Goal: Task Accomplishment & Management: Complete application form

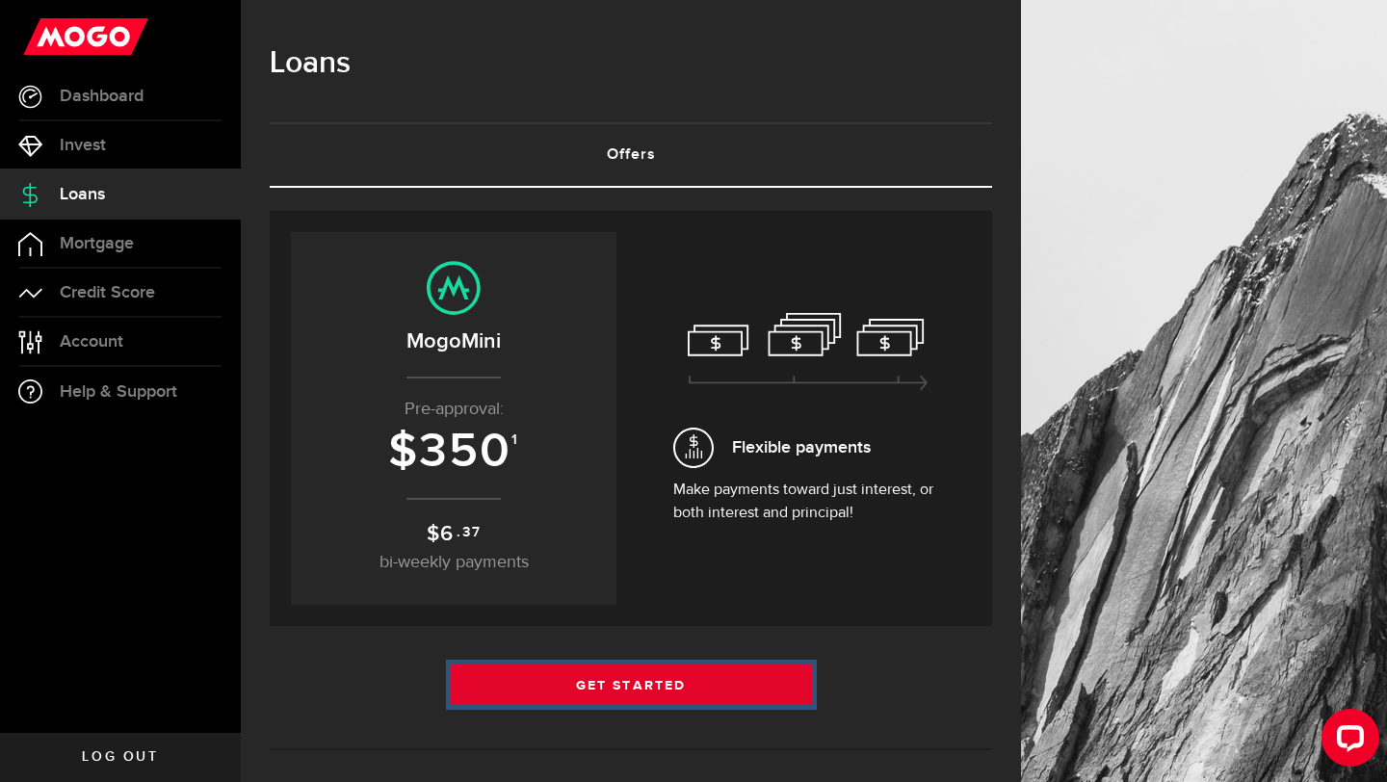
click at [731, 672] on link "Get Started" at bounding box center [631, 685] width 361 height 40
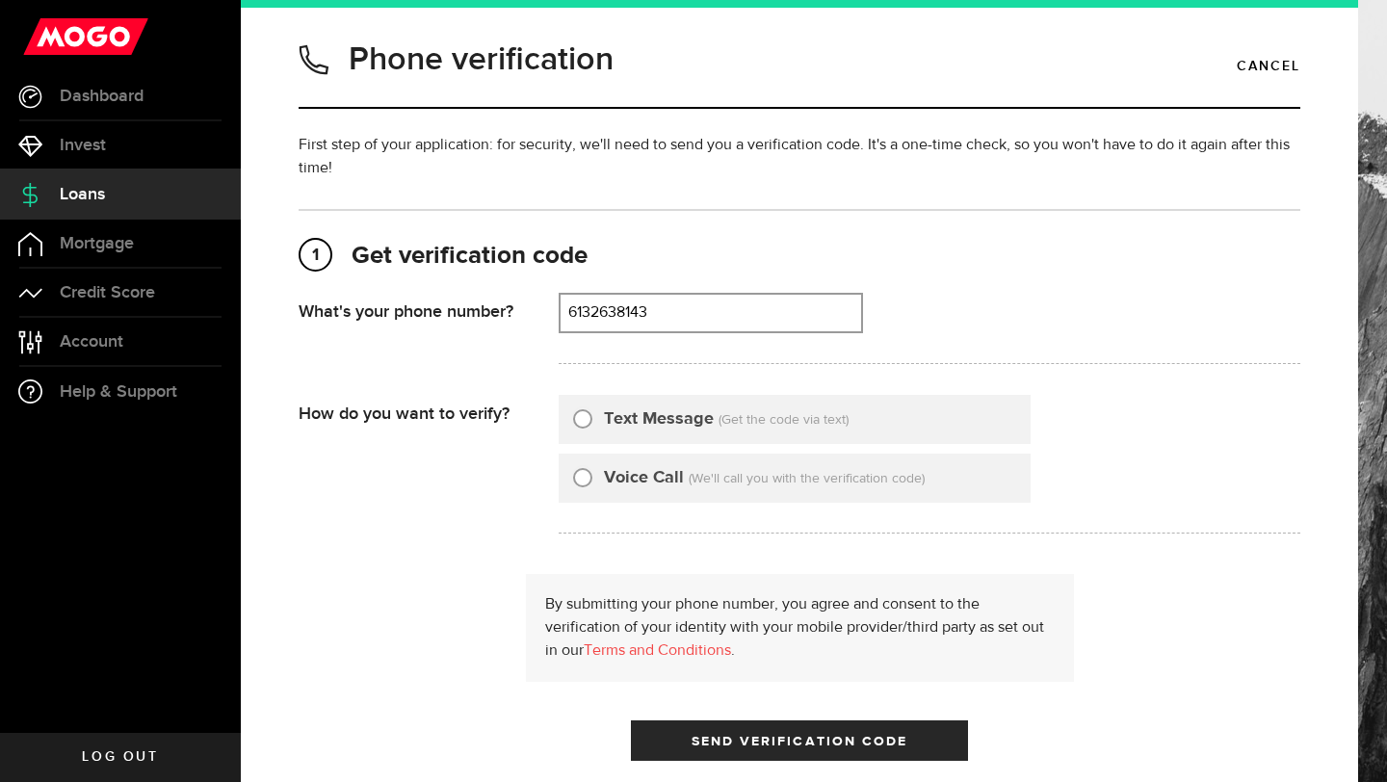
scroll to position [120, 0]
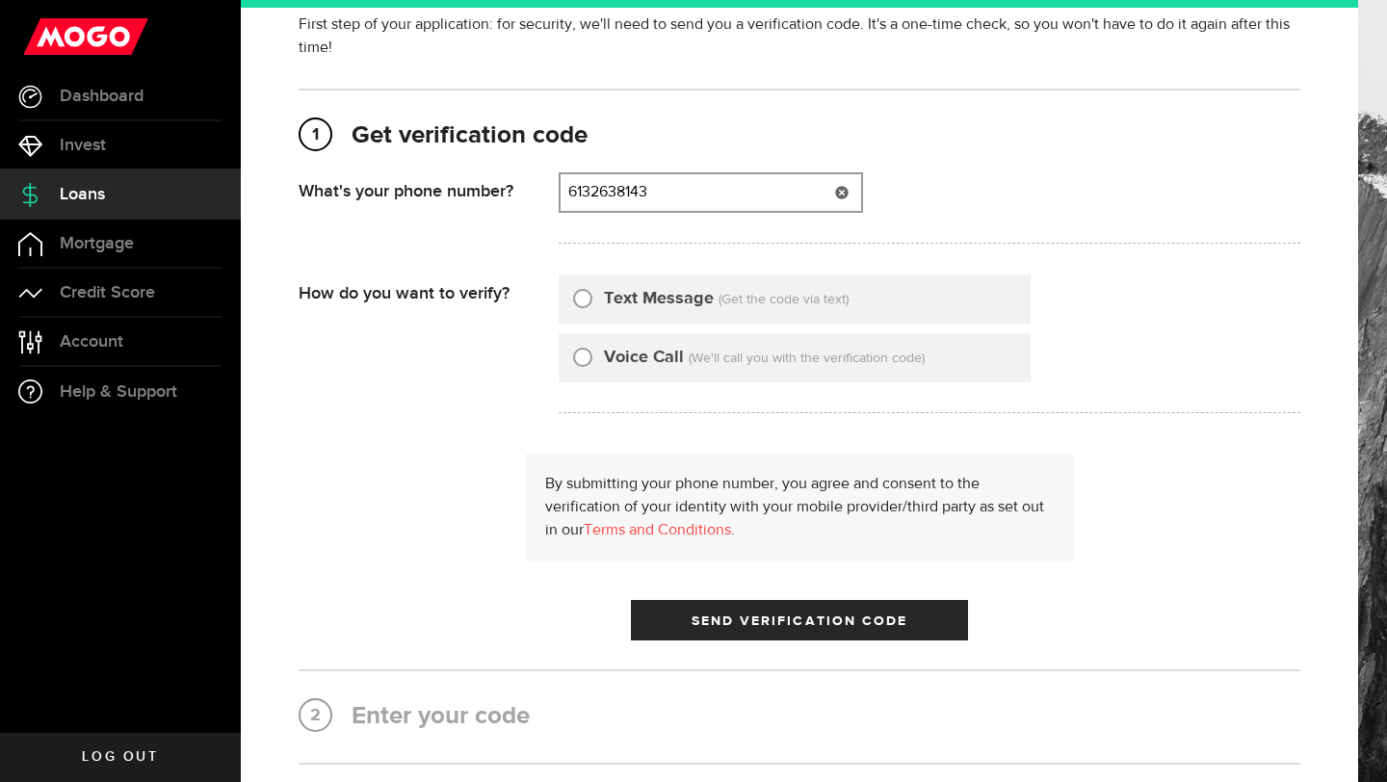
type input "6132638143"
click at [586, 297] on input "Text Message" at bounding box center [582, 295] width 19 height 19
radio input "true"
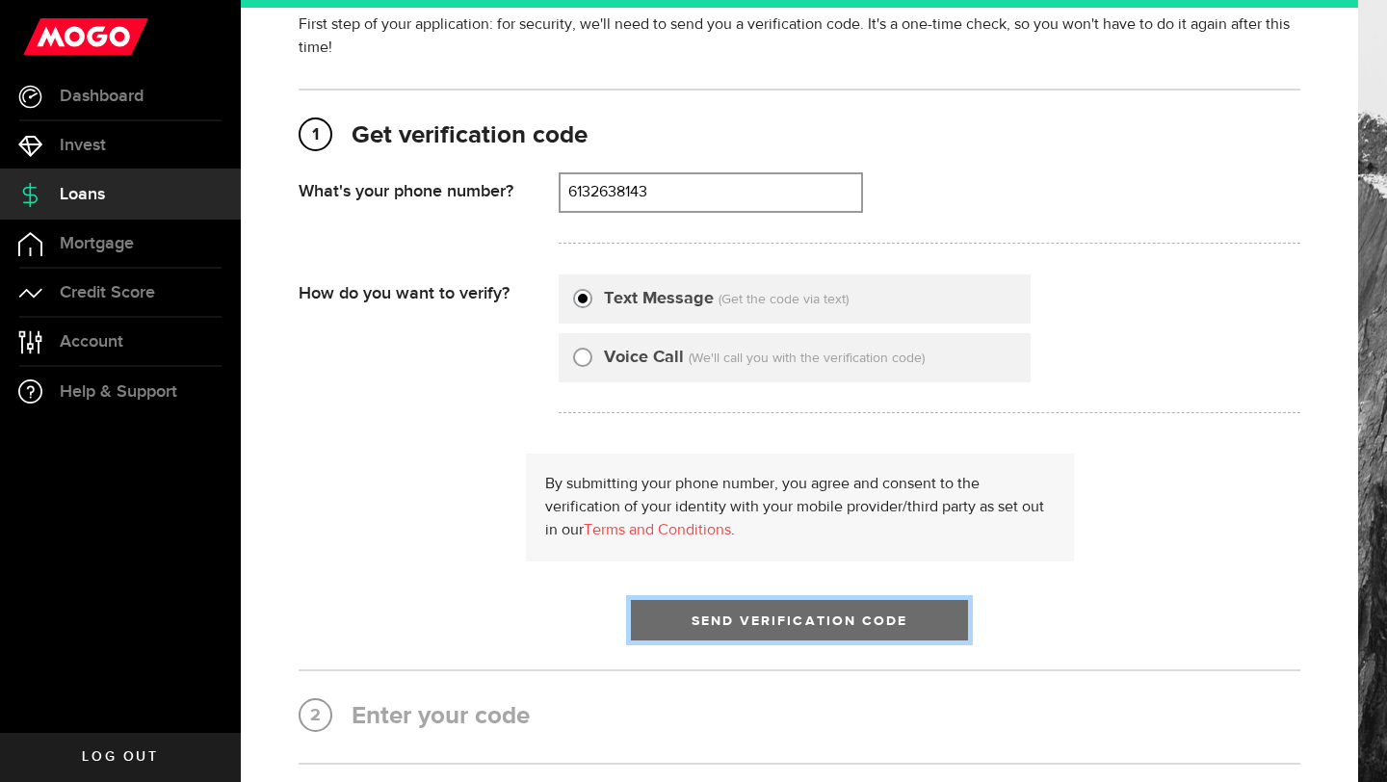
click at [727, 619] on span "Send Verification Code" at bounding box center [800, 621] width 217 height 13
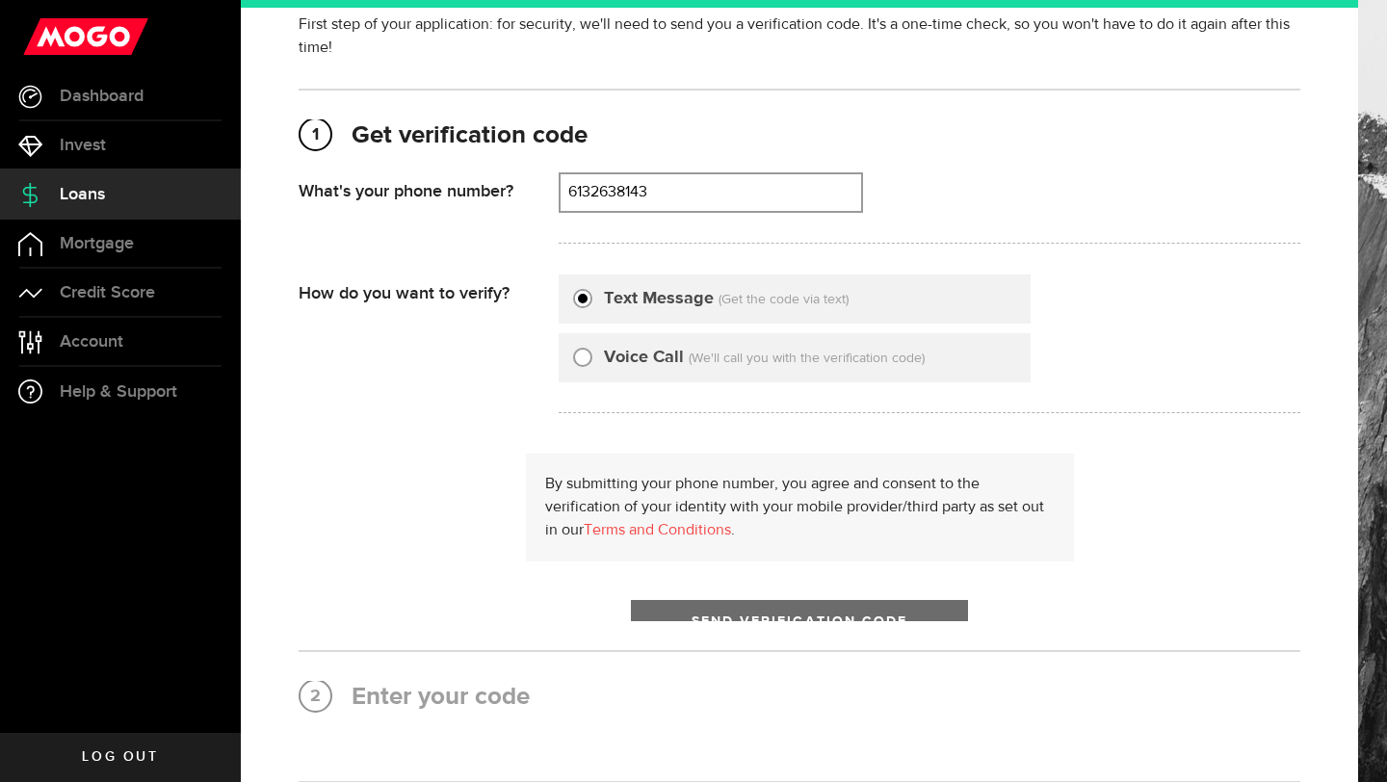
scroll to position [0, 0]
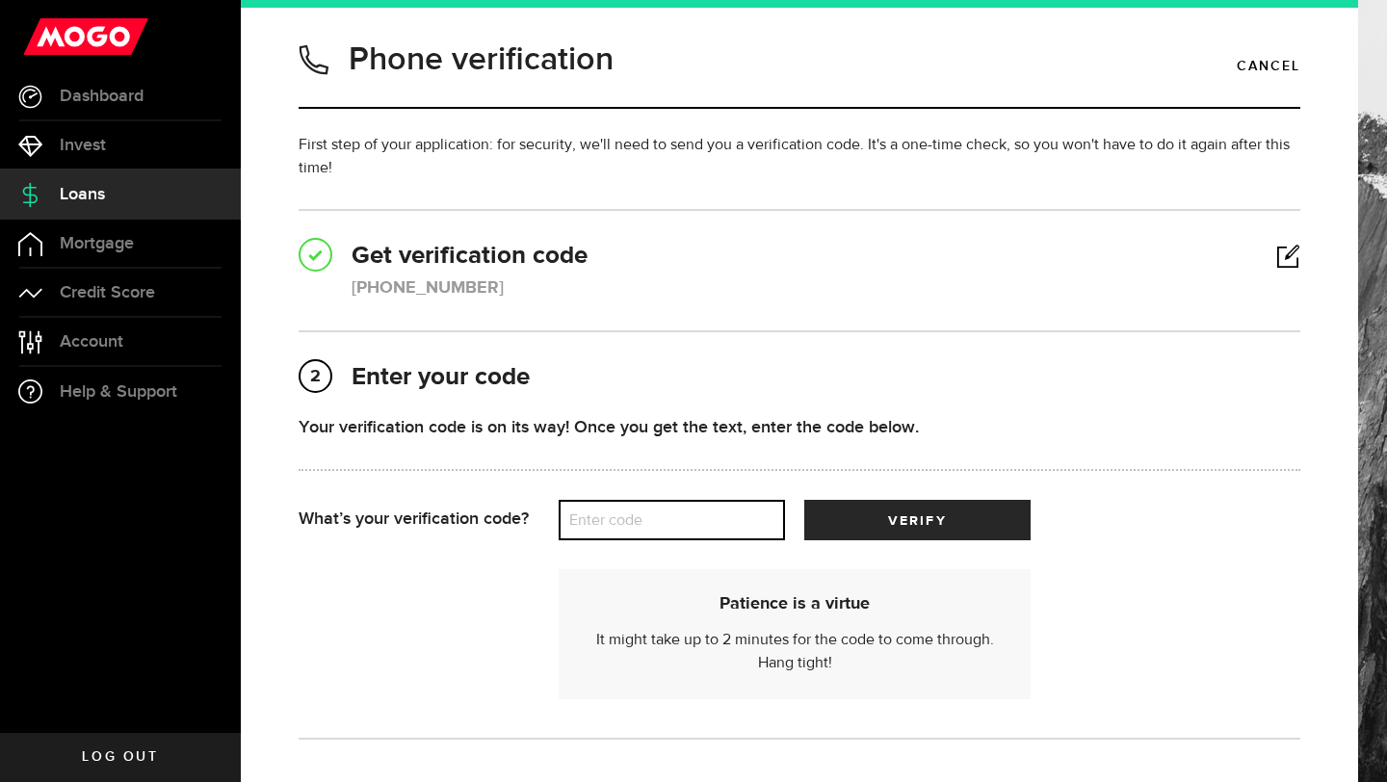
click at [728, 500] on input "Enter code" at bounding box center [672, 520] width 226 height 40
click at [728, 516] on label "Enter code" at bounding box center [672, 521] width 226 height 40
click at [728, 516] on input "Enter code" at bounding box center [672, 520] width 226 height 40
type input "69226"
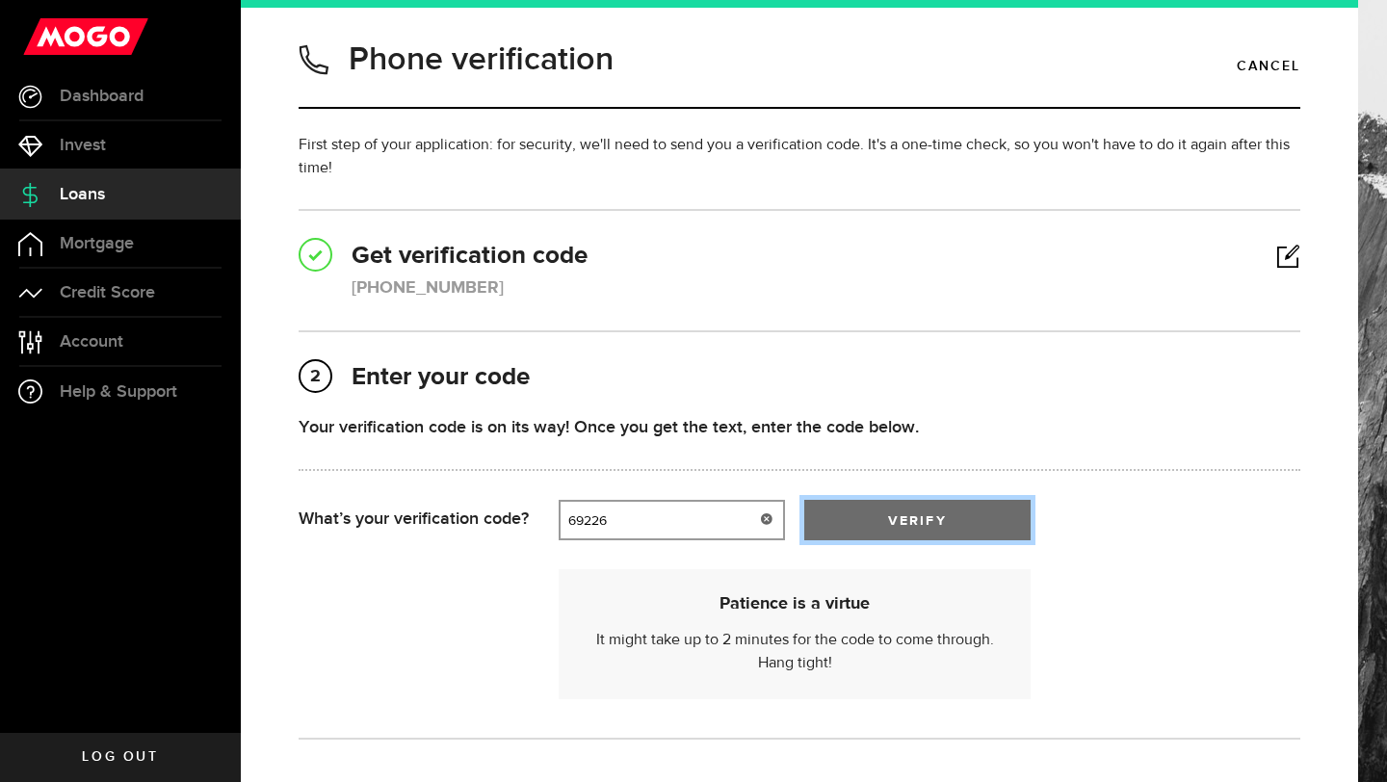
click at [924, 522] on span "submit" at bounding box center [917, 525] width 23 height 23
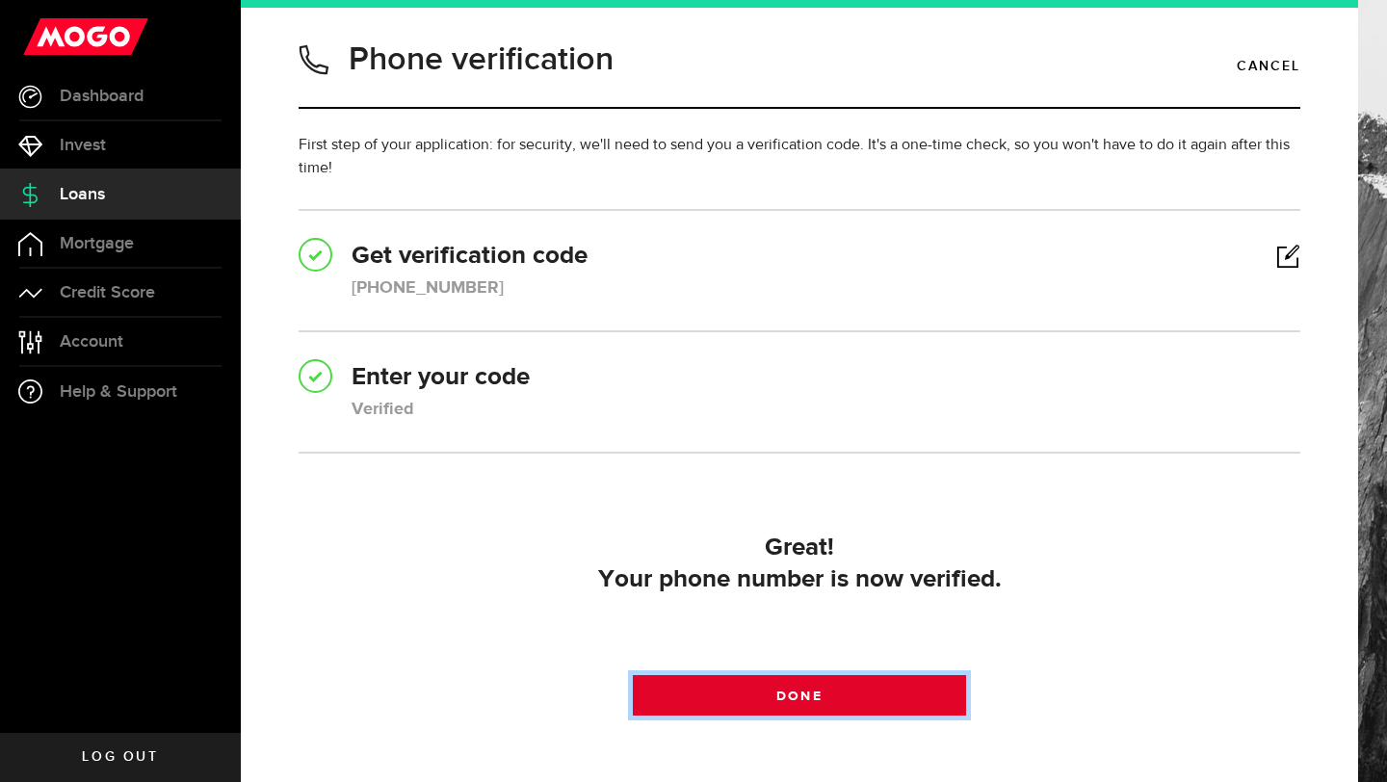
click at [898, 714] on link "Done" at bounding box center [800, 695] width 334 height 40
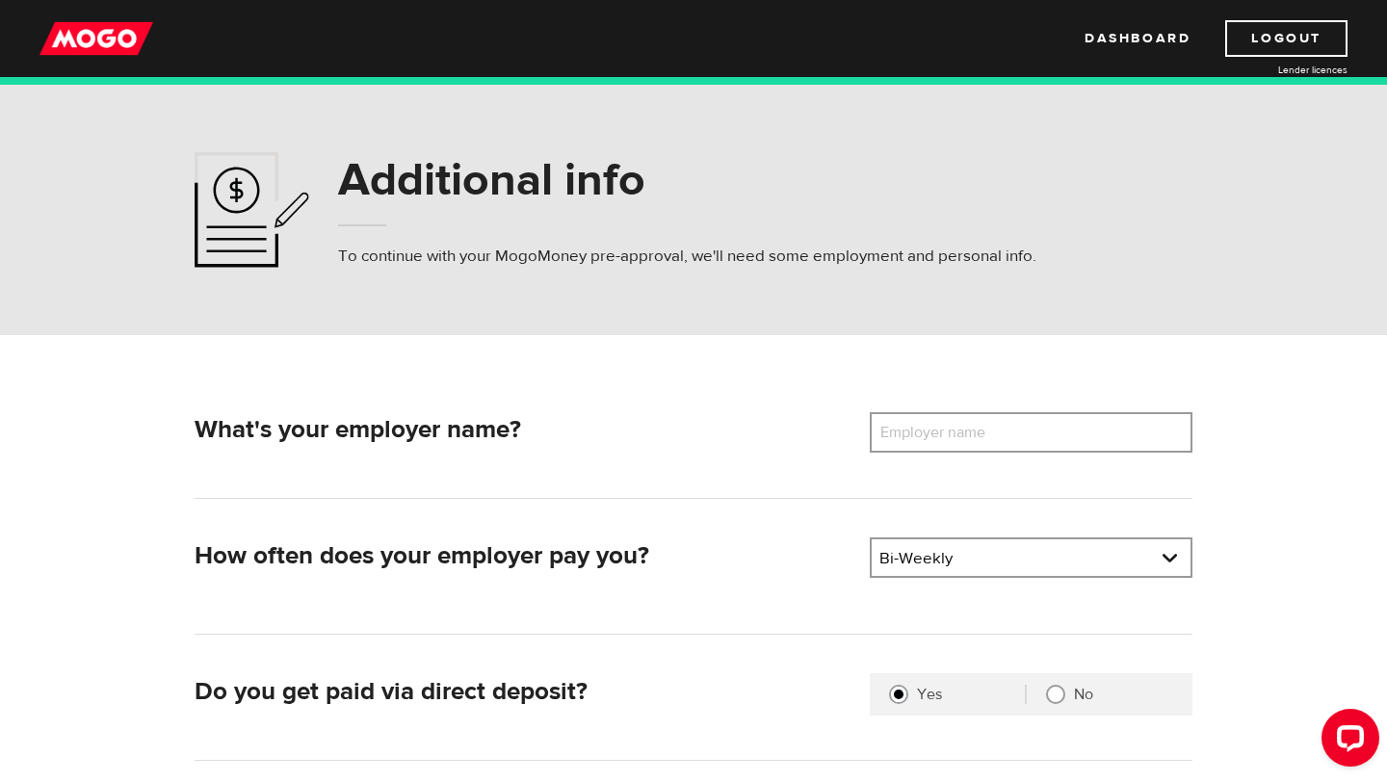
click at [900, 434] on label "Employer name" at bounding box center [947, 432] width 155 height 40
click at [900, 434] on input "Employer name" at bounding box center [1031, 432] width 323 height 40
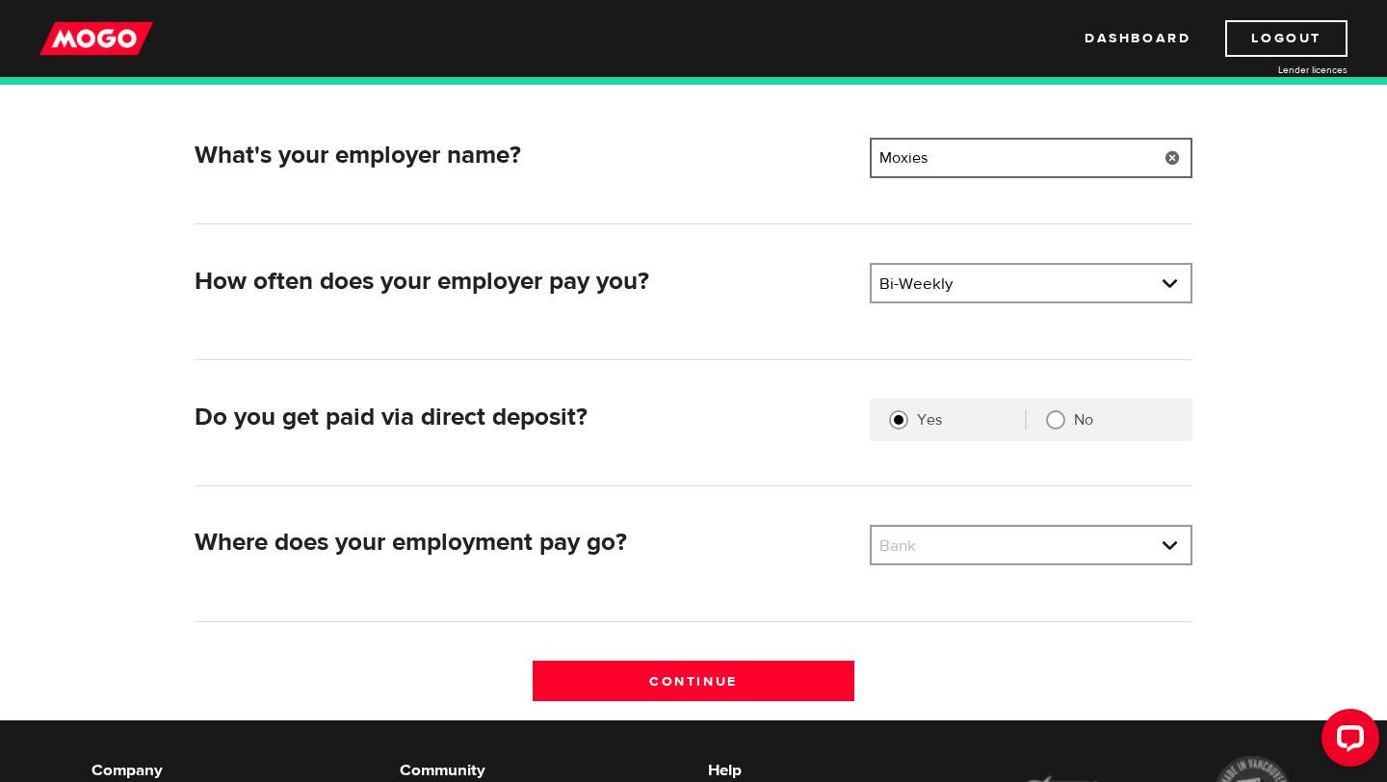
scroll to position [277, 0]
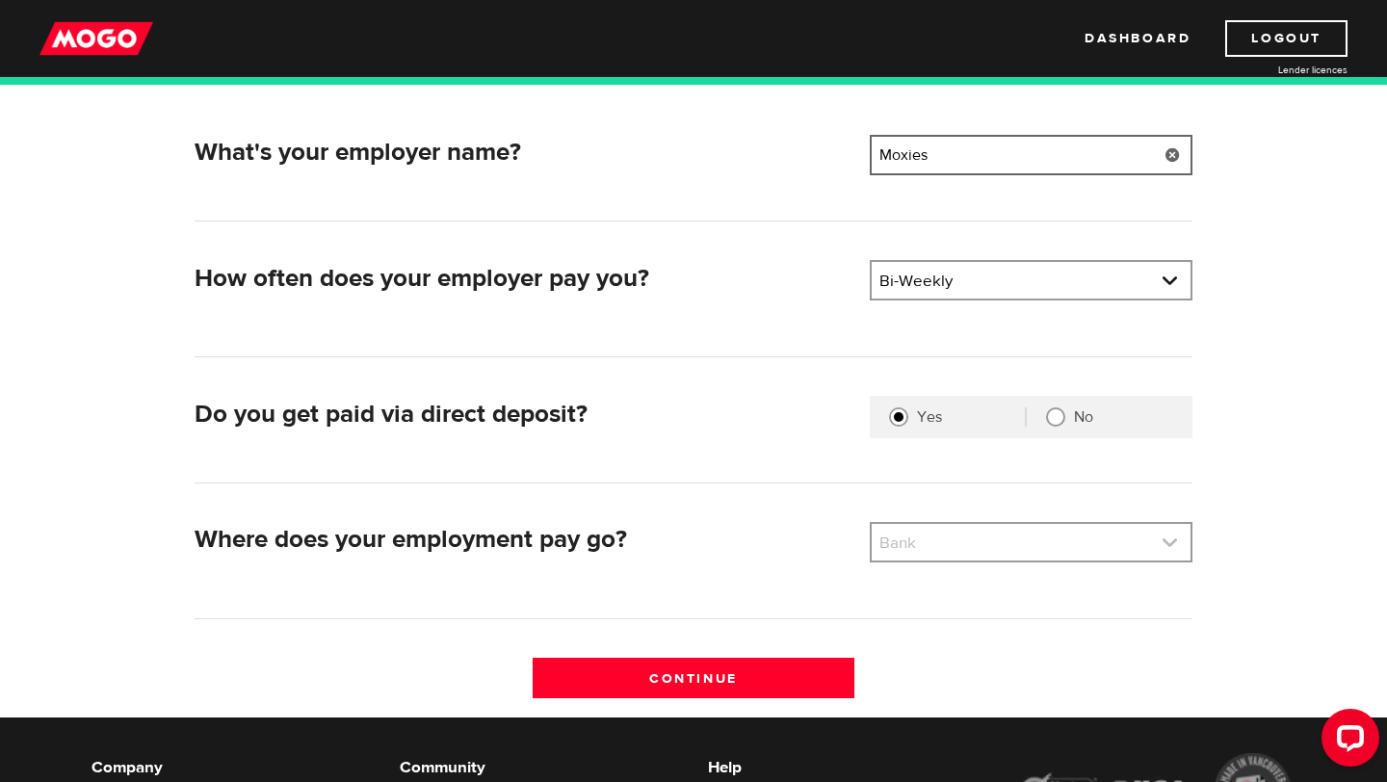
type input "Moxies"
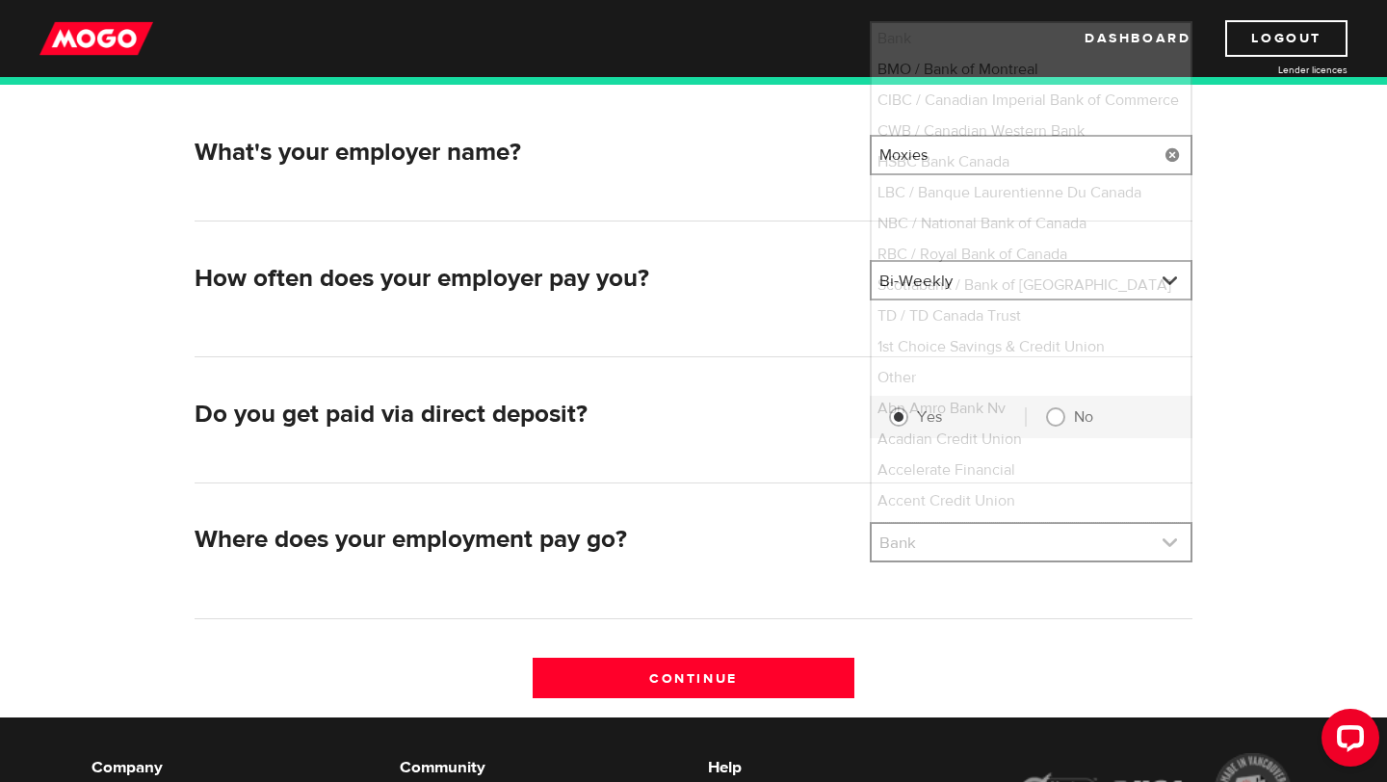
click at [961, 542] on link at bounding box center [1031, 542] width 319 height 37
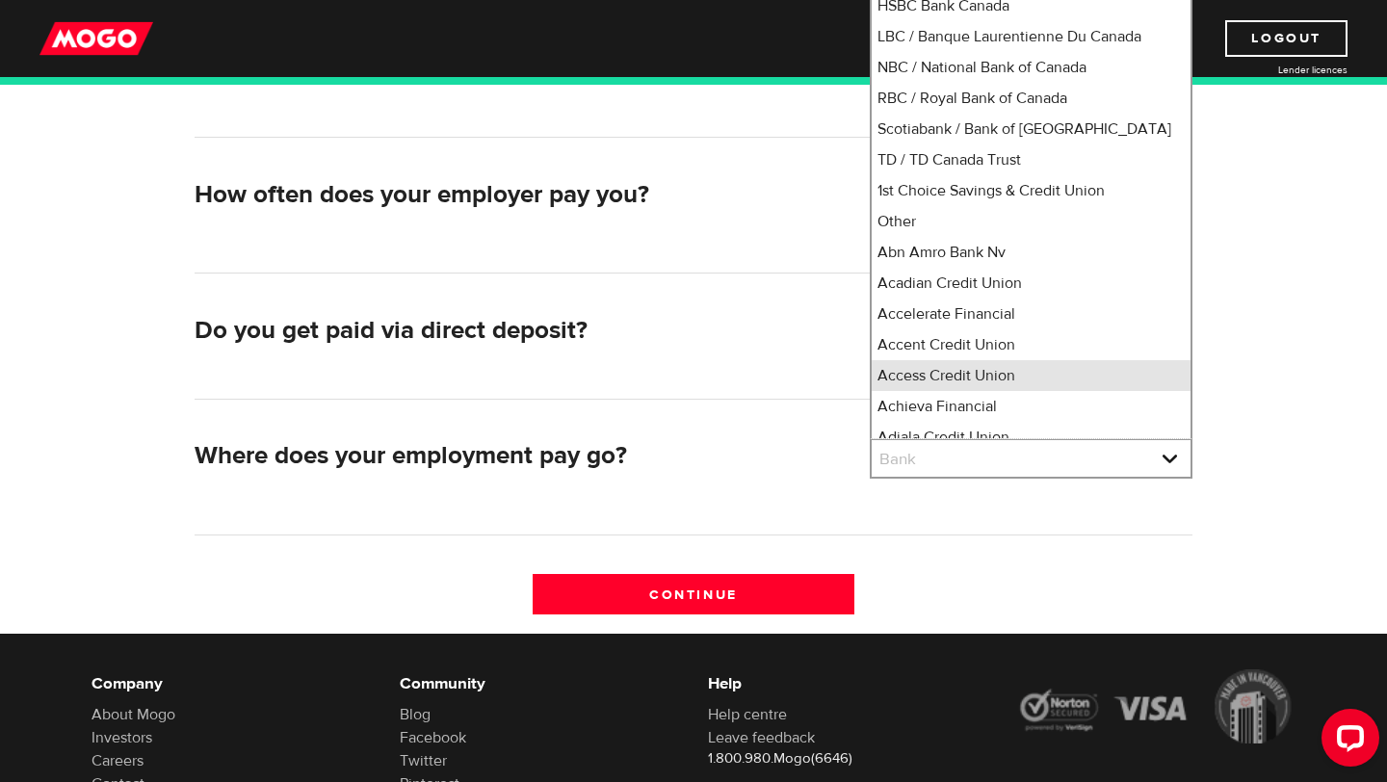
scroll to position [57, 0]
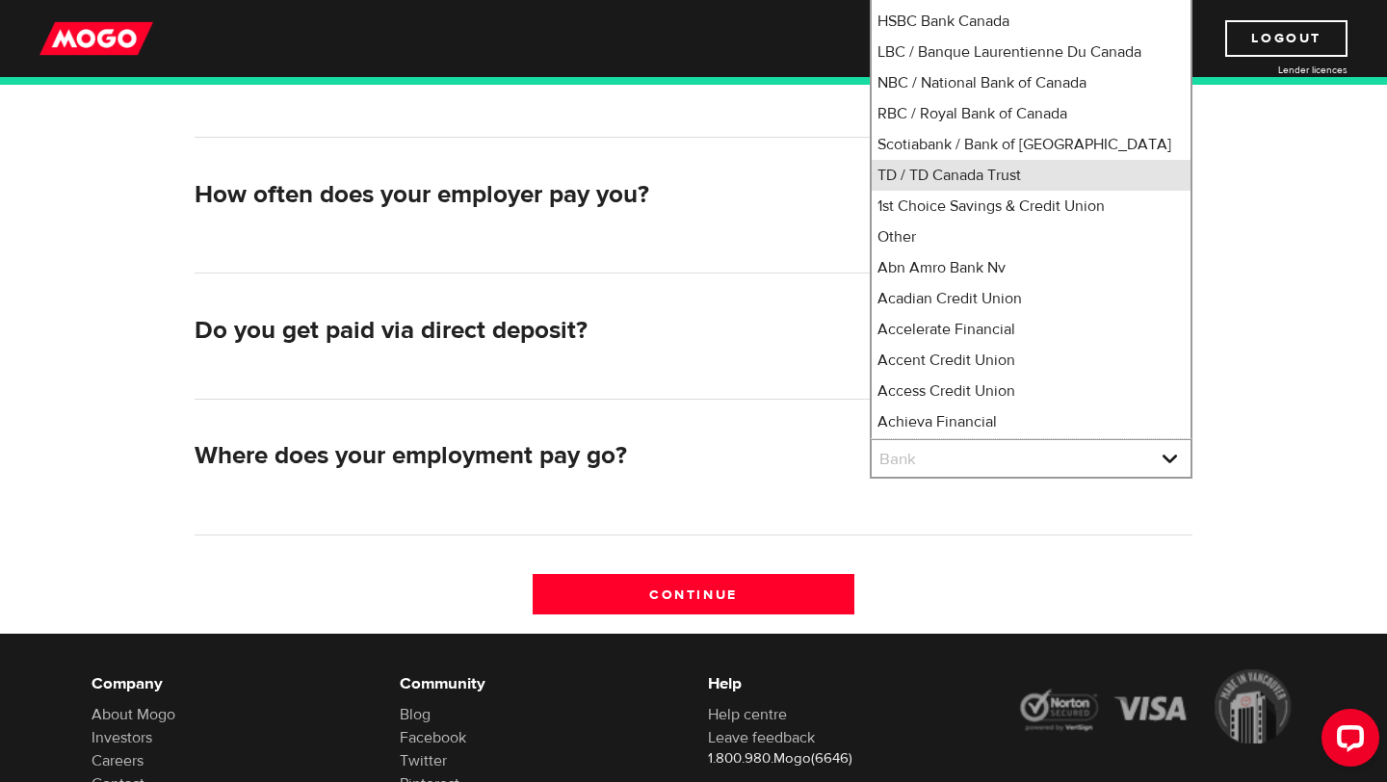
click at [993, 191] on li "TD / TD Canada Trust" at bounding box center [1031, 175] width 319 height 31
select select "9"
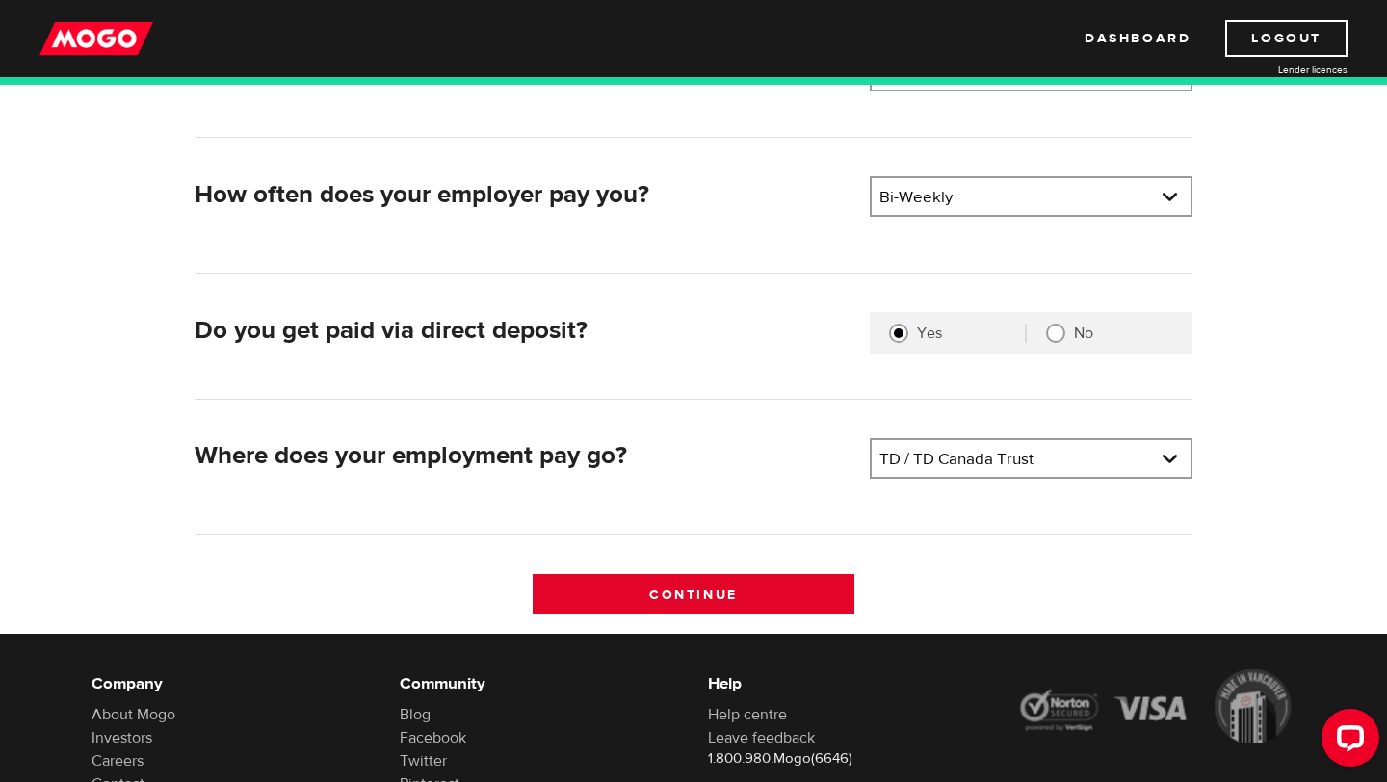
click at [790, 596] on input "Continue" at bounding box center [694, 594] width 323 height 40
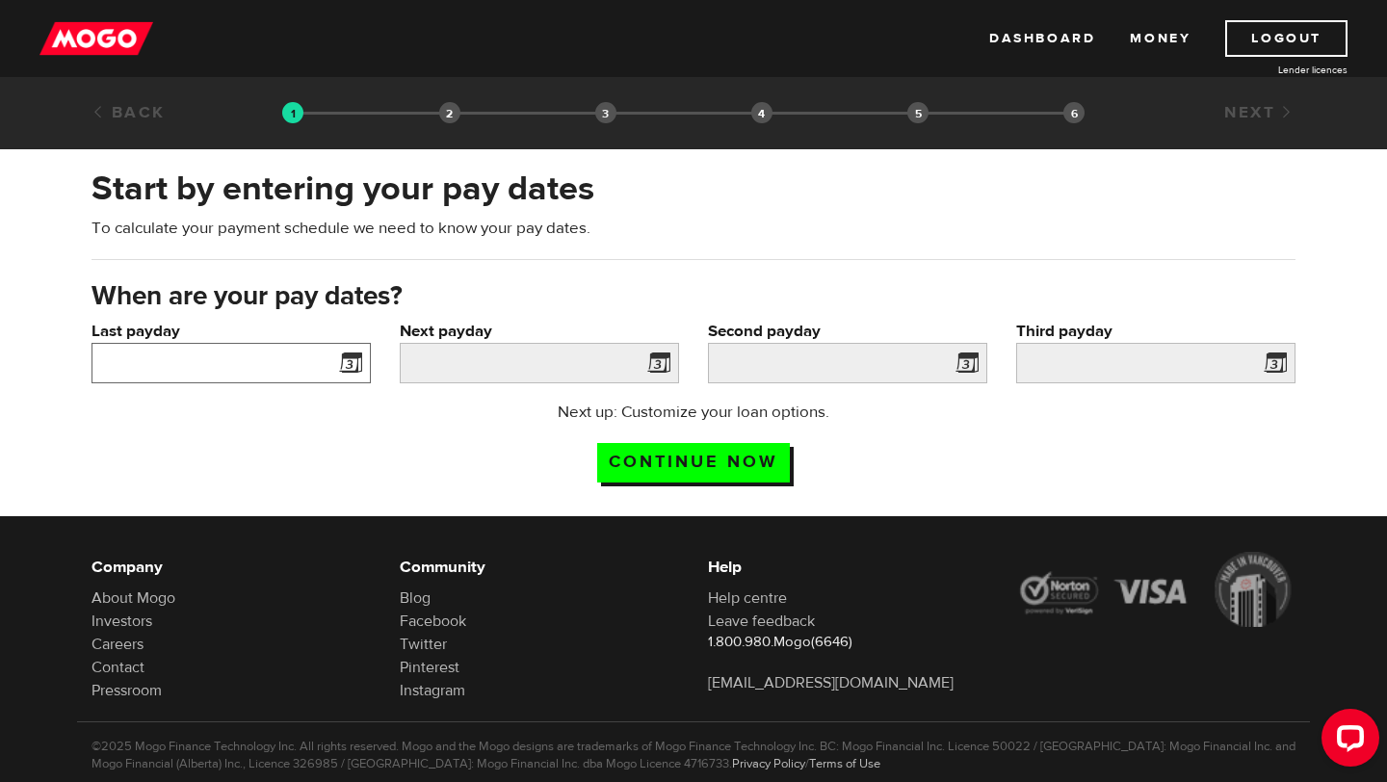
click at [198, 371] on input "Last payday" at bounding box center [231, 363] width 279 height 40
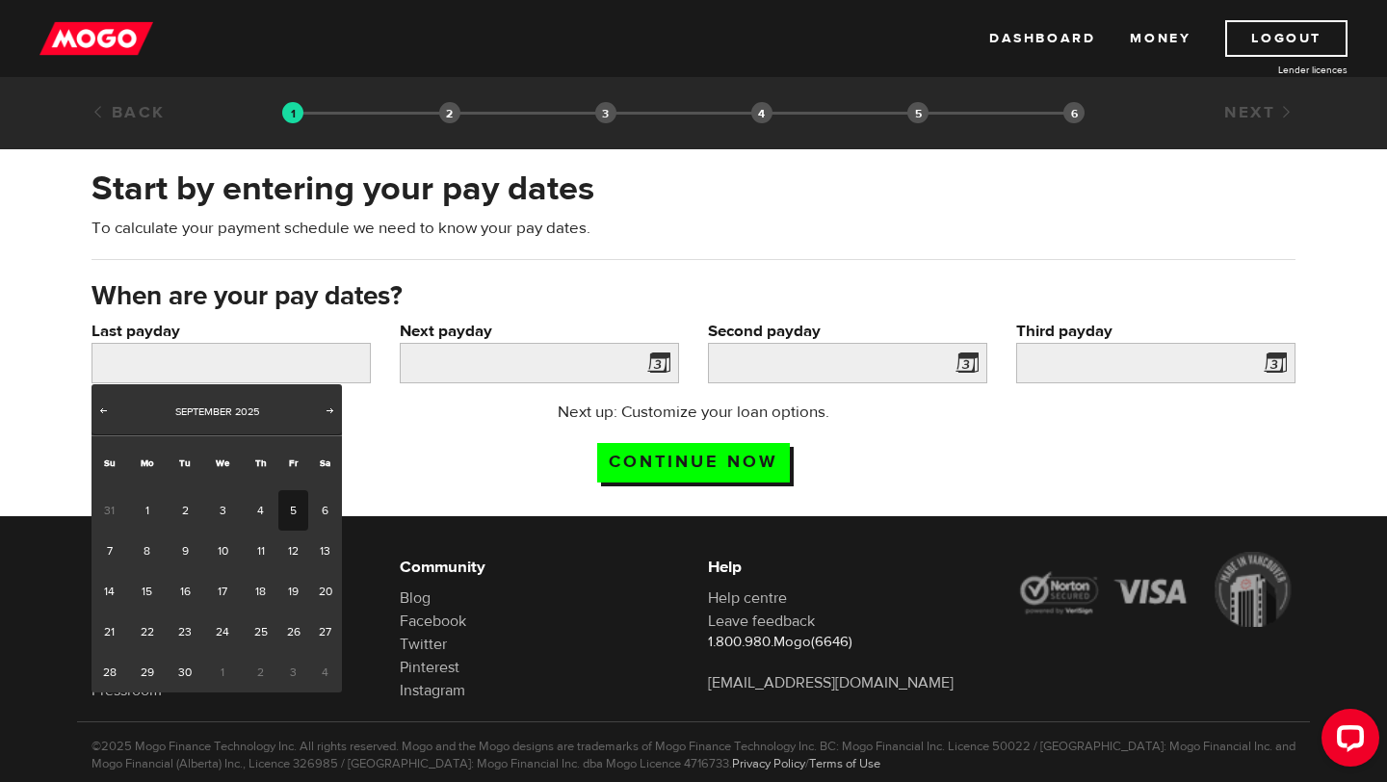
click at [300, 500] on link "5" at bounding box center [293, 510] width 30 height 40
type input "2025/09/05"
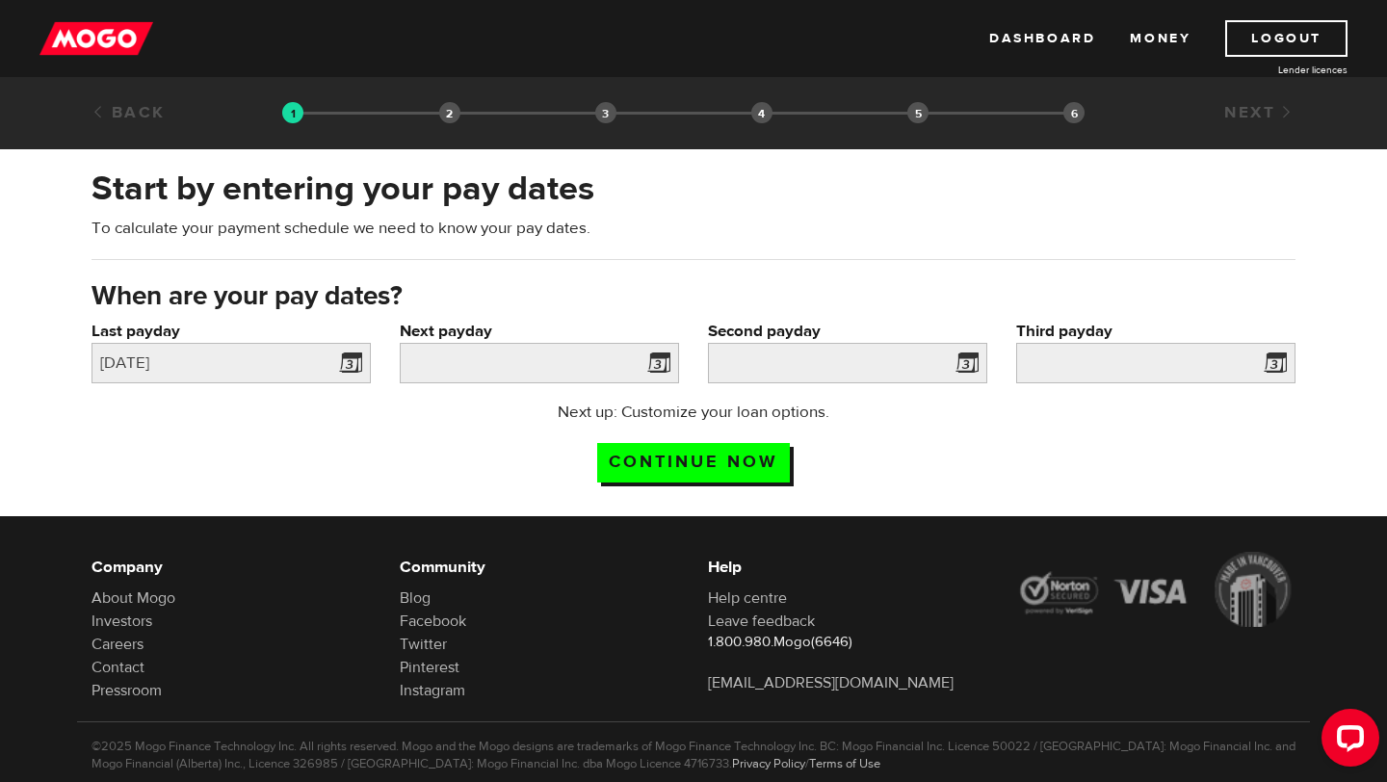
click at [480, 340] on label "Next payday" at bounding box center [539, 331] width 279 height 23
click at [480, 343] on input "Next payday" at bounding box center [539, 363] width 279 height 40
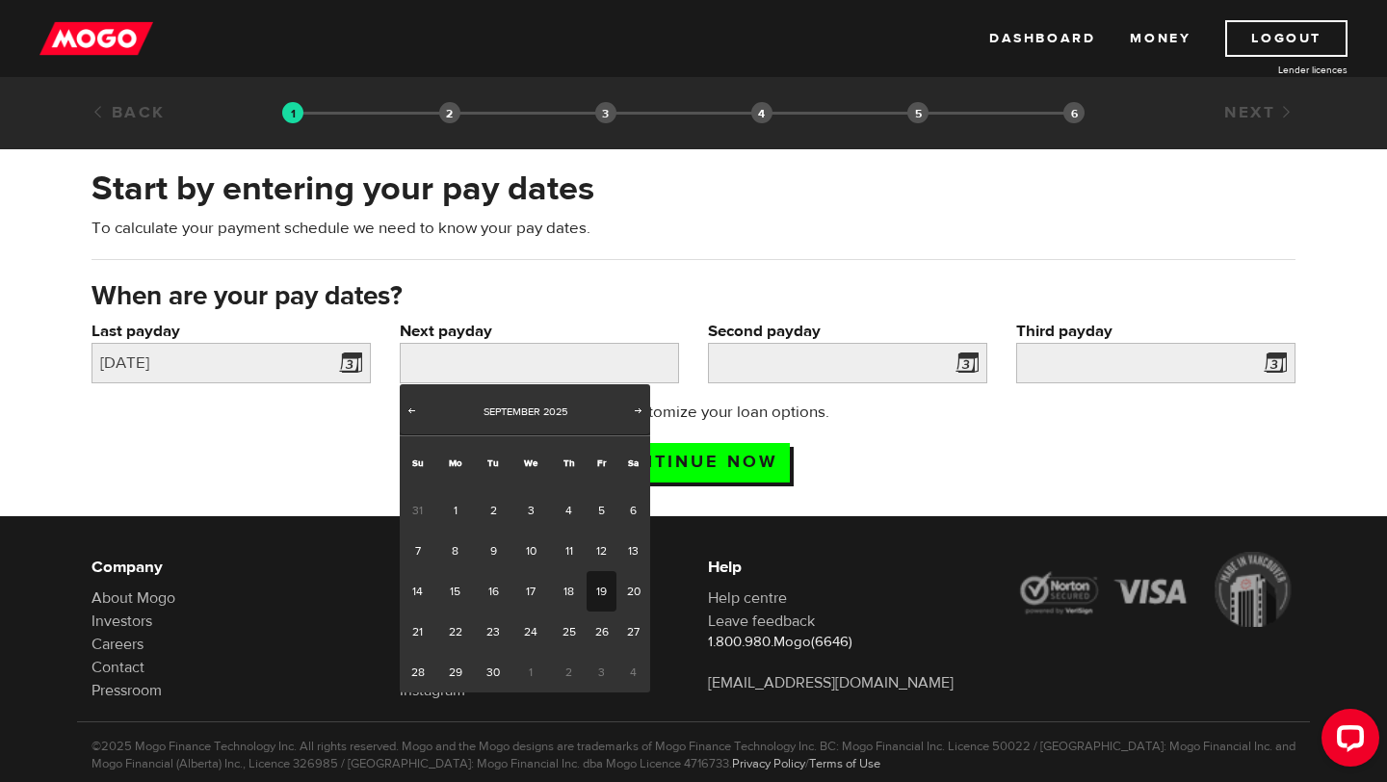
click at [603, 595] on link "19" at bounding box center [602, 591] width 30 height 40
type input "2025/09/19"
type input "2025/10/3"
type input "2025/10/17"
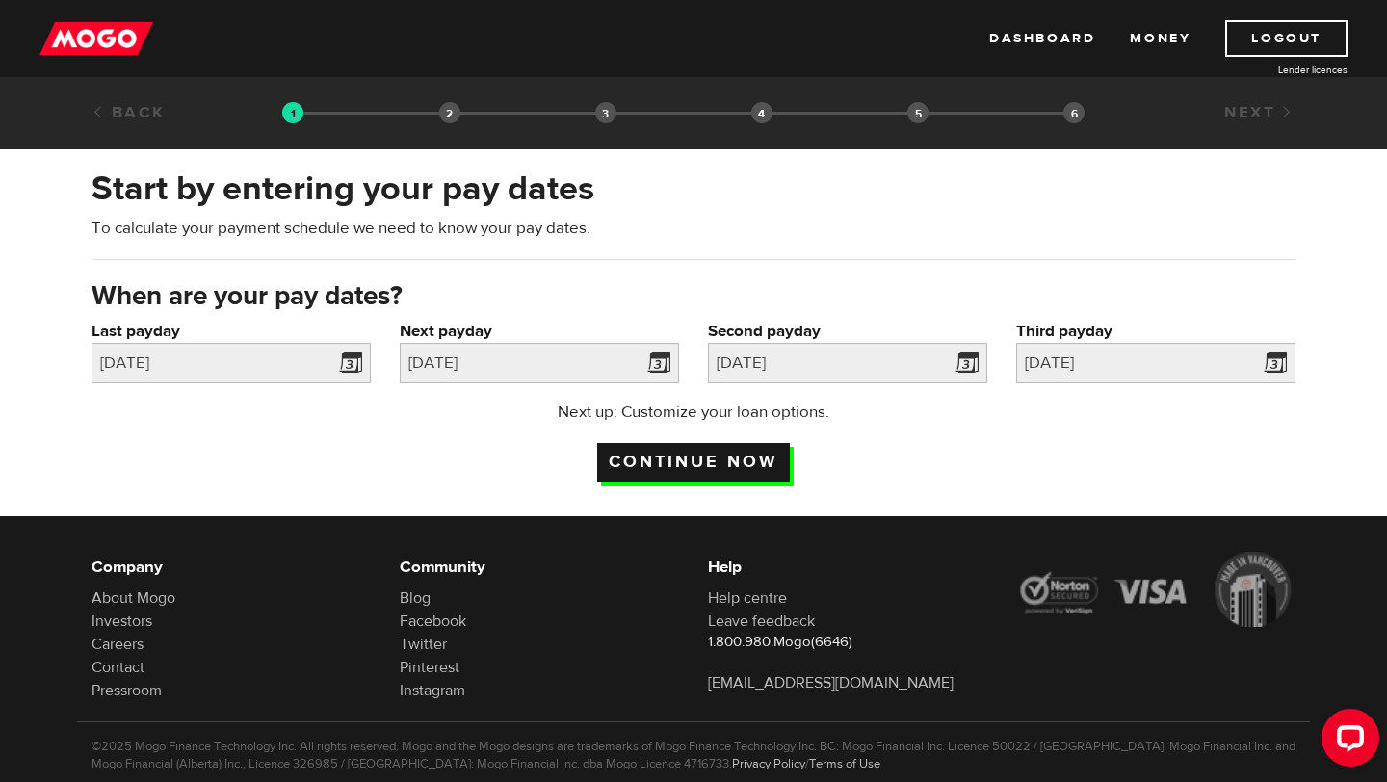
click at [752, 463] on input "Continue now" at bounding box center [693, 463] width 193 height 40
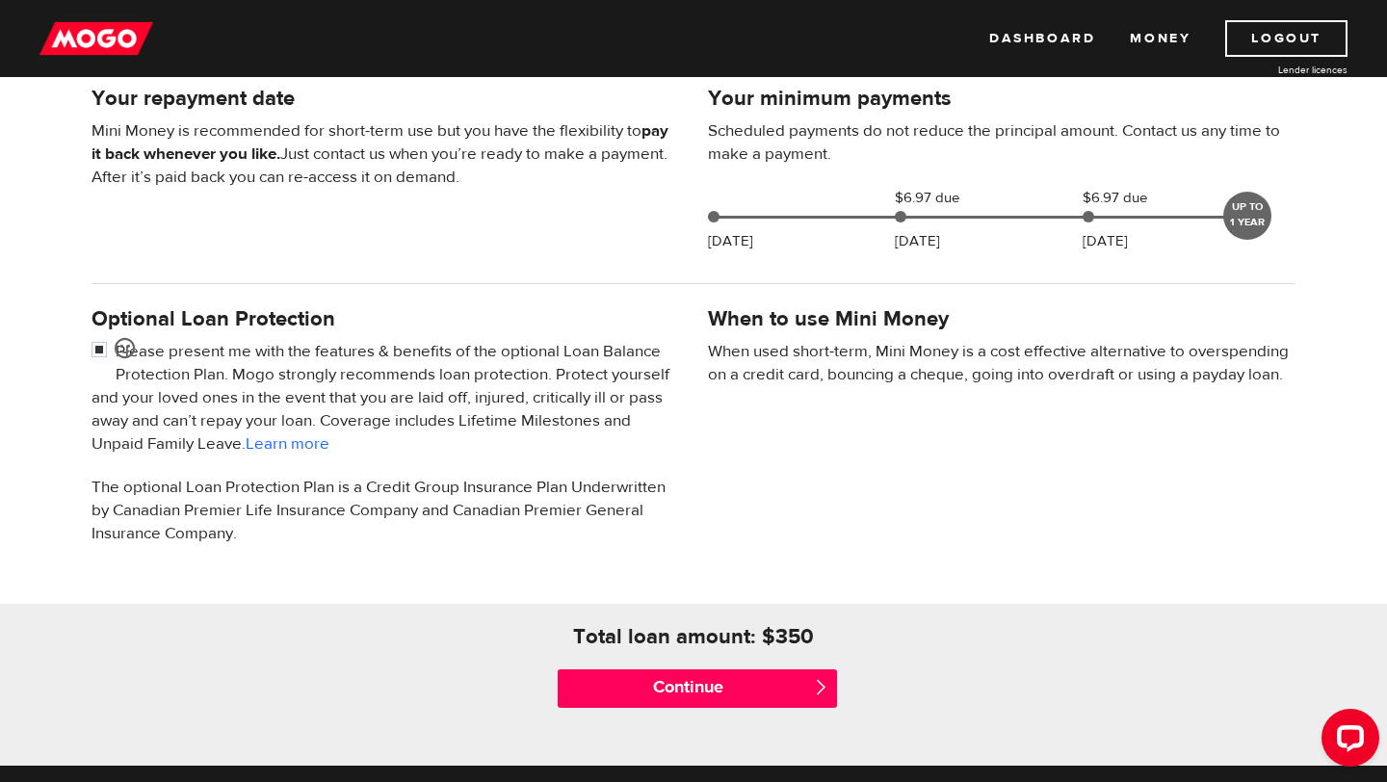
scroll to position [432, 0]
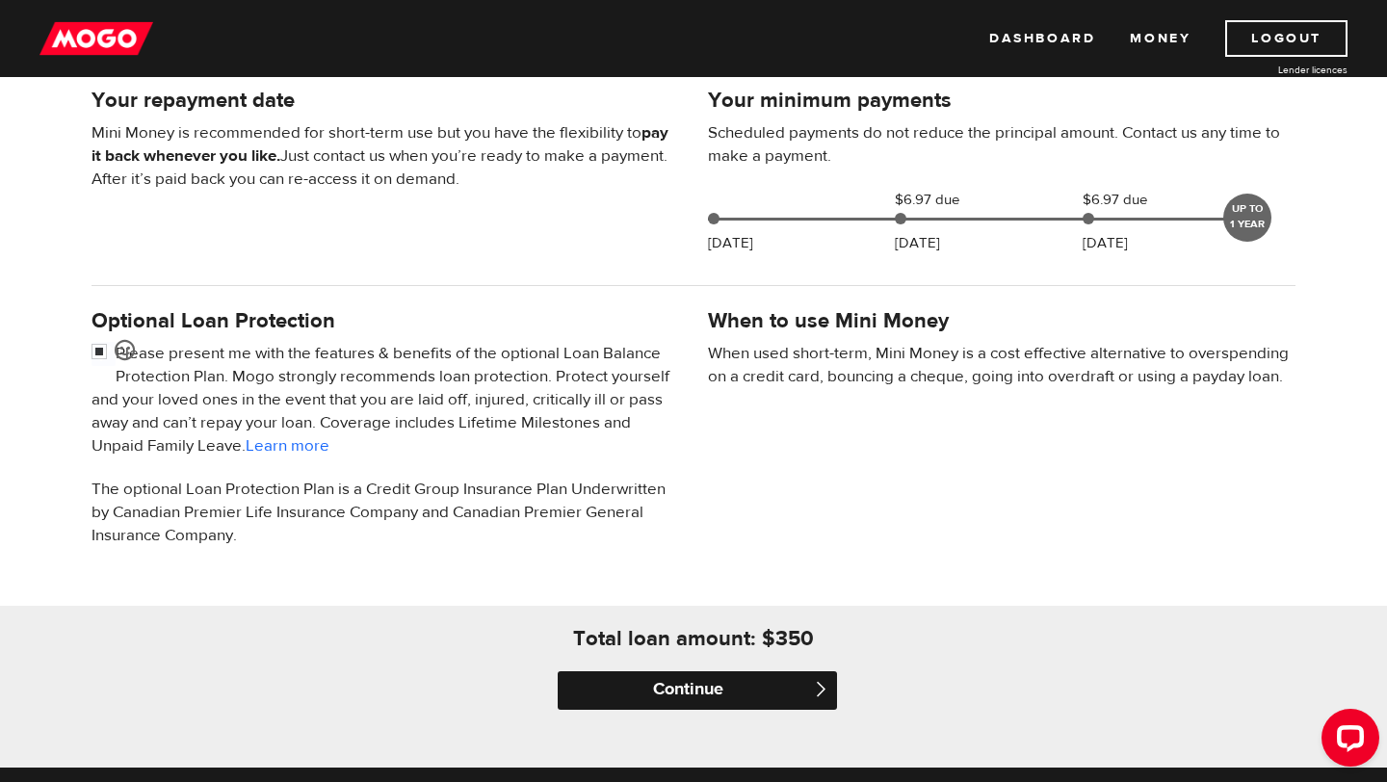
click at [793, 689] on input "Continue" at bounding box center [697, 691] width 279 height 39
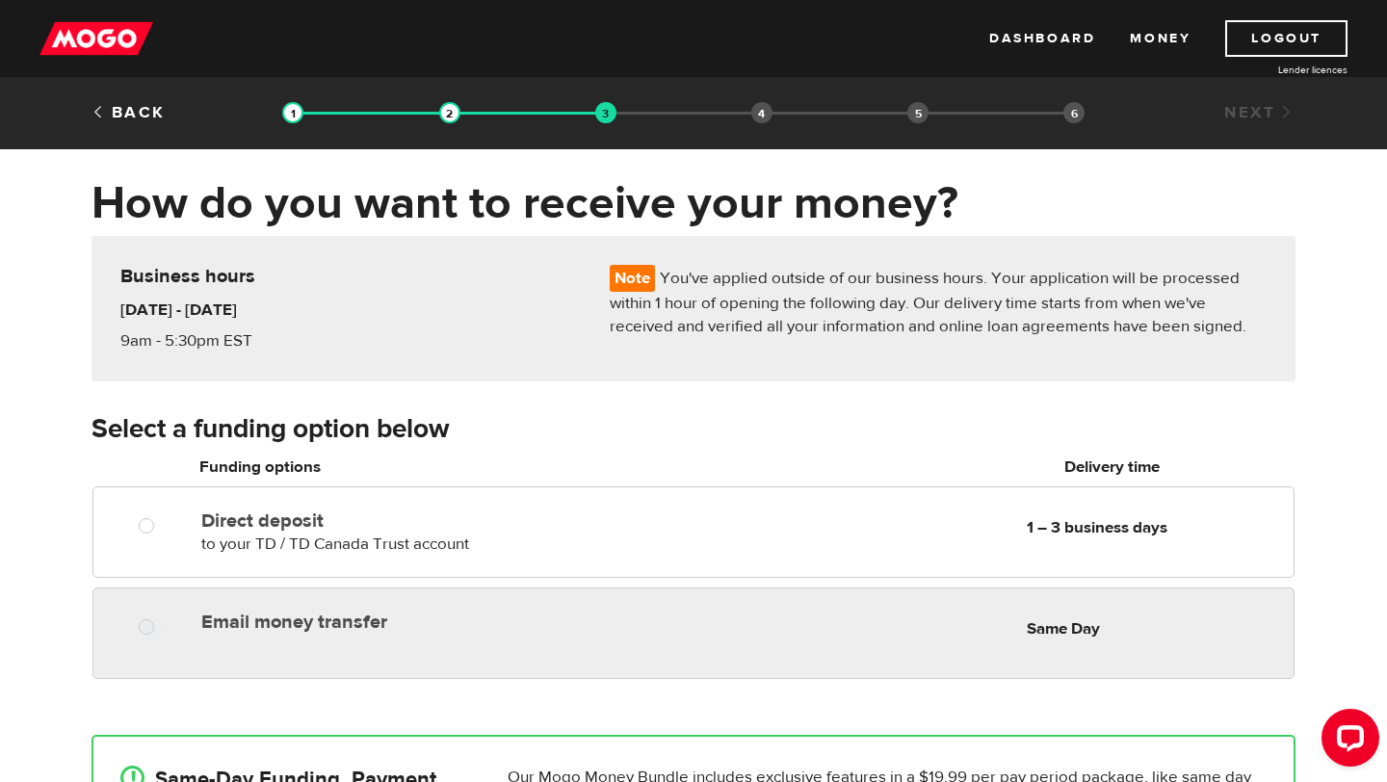
radio input "true"
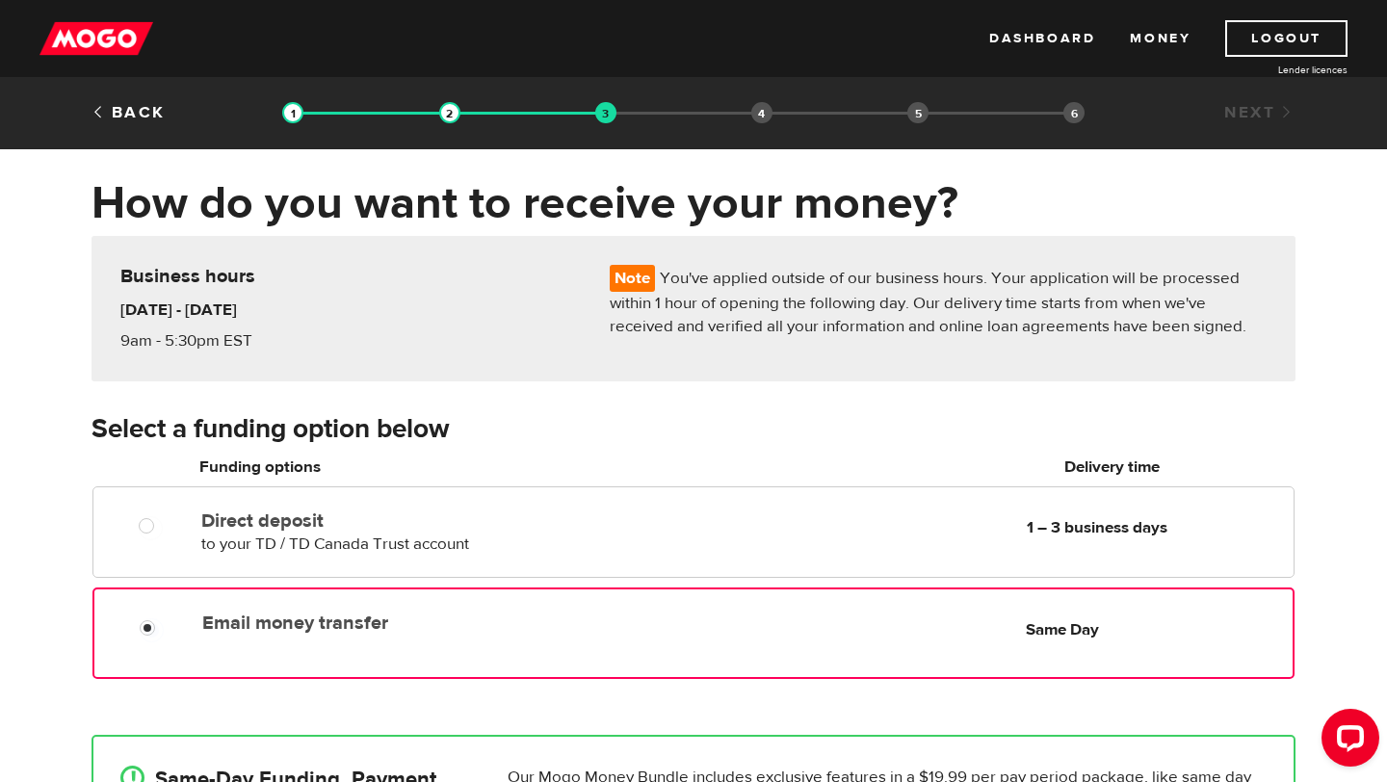
click at [655, 642] on div "Email money transfer Delivery in Same Day Same Day" at bounding box center [693, 634] width 1202 height 92
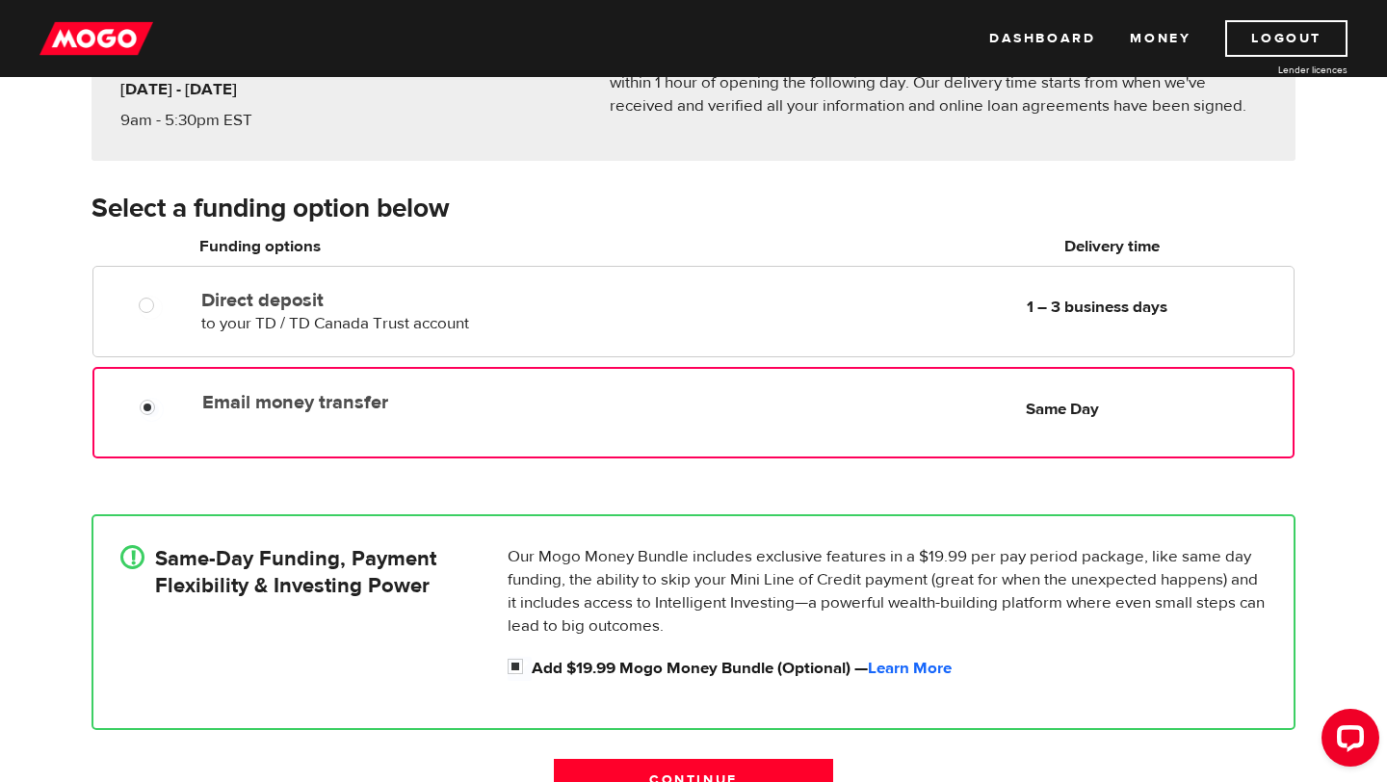
scroll to position [357, 0]
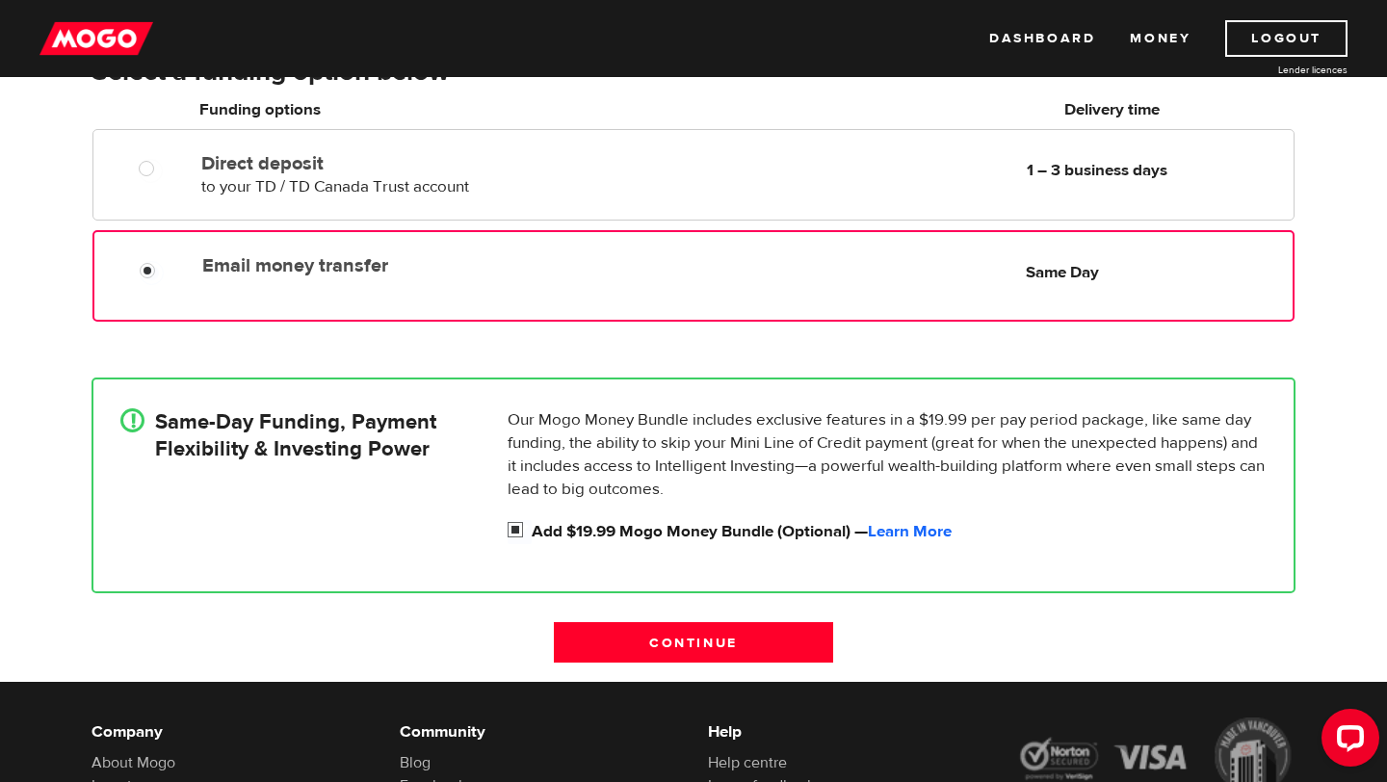
click at [516, 529] on input "Add $19.99 Mogo Money Bundle (Optional) — Learn More" at bounding box center [520, 532] width 24 height 24
checkbox input "false"
radio input "false"
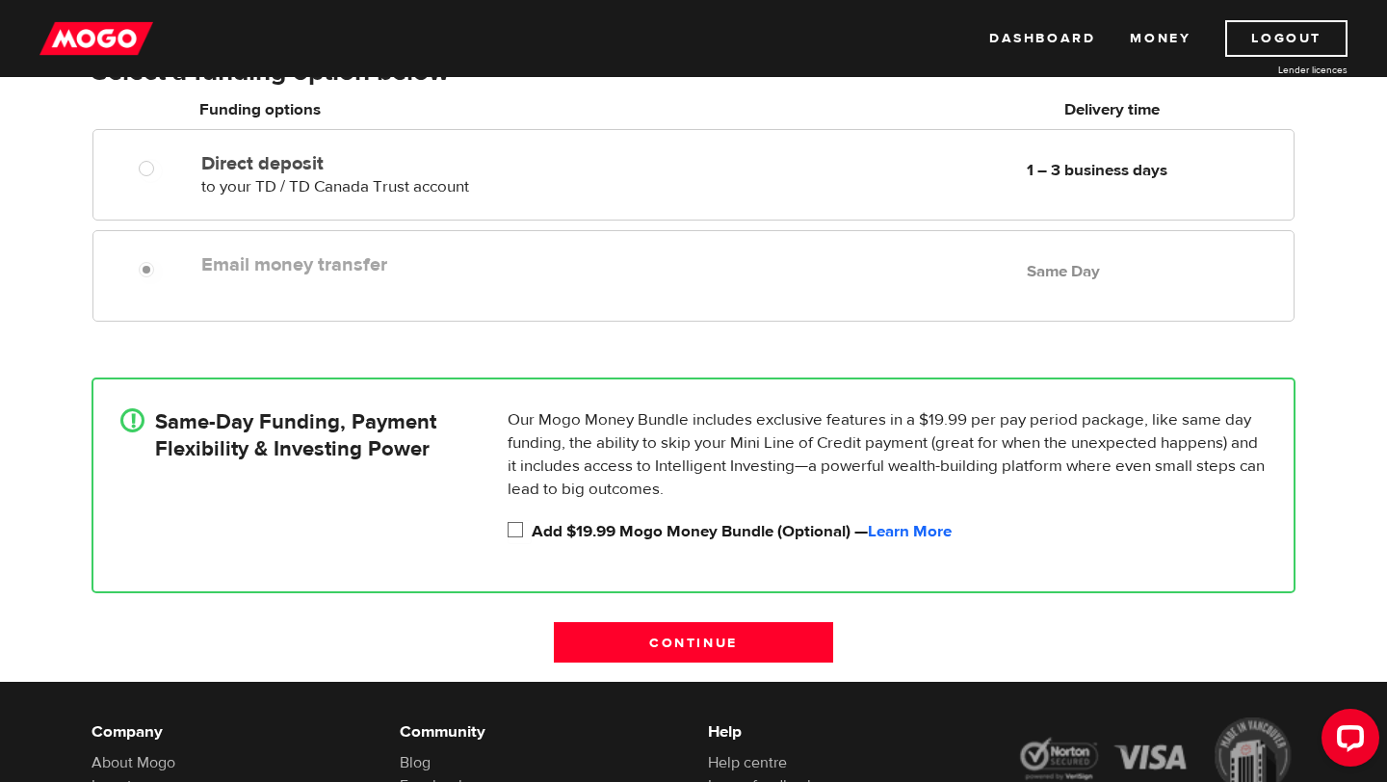
click at [656, 282] on div "Email money transfer Delivery in Same Day Same Day" at bounding box center [744, 265] width 1100 height 38
click at [734, 644] on input "Continue" at bounding box center [693, 642] width 279 height 40
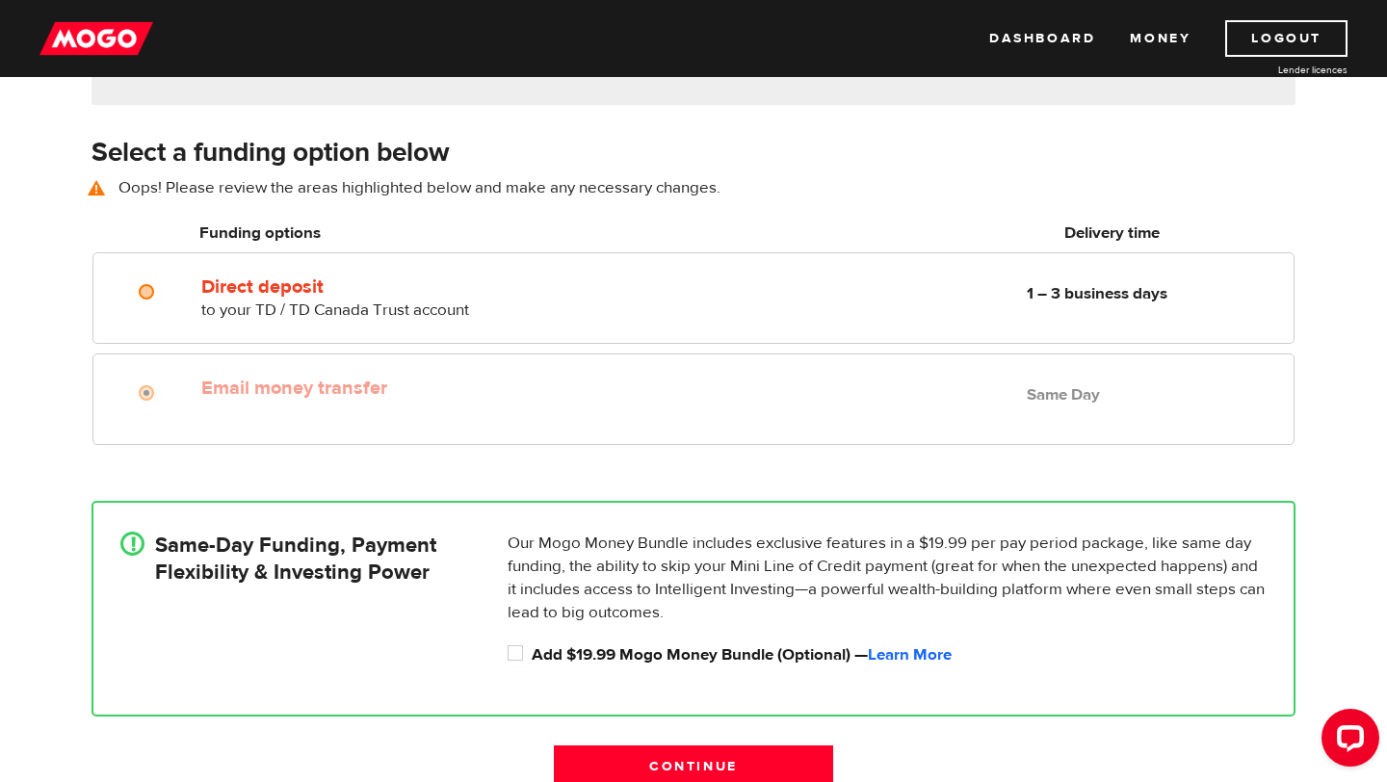
scroll to position [269, 0]
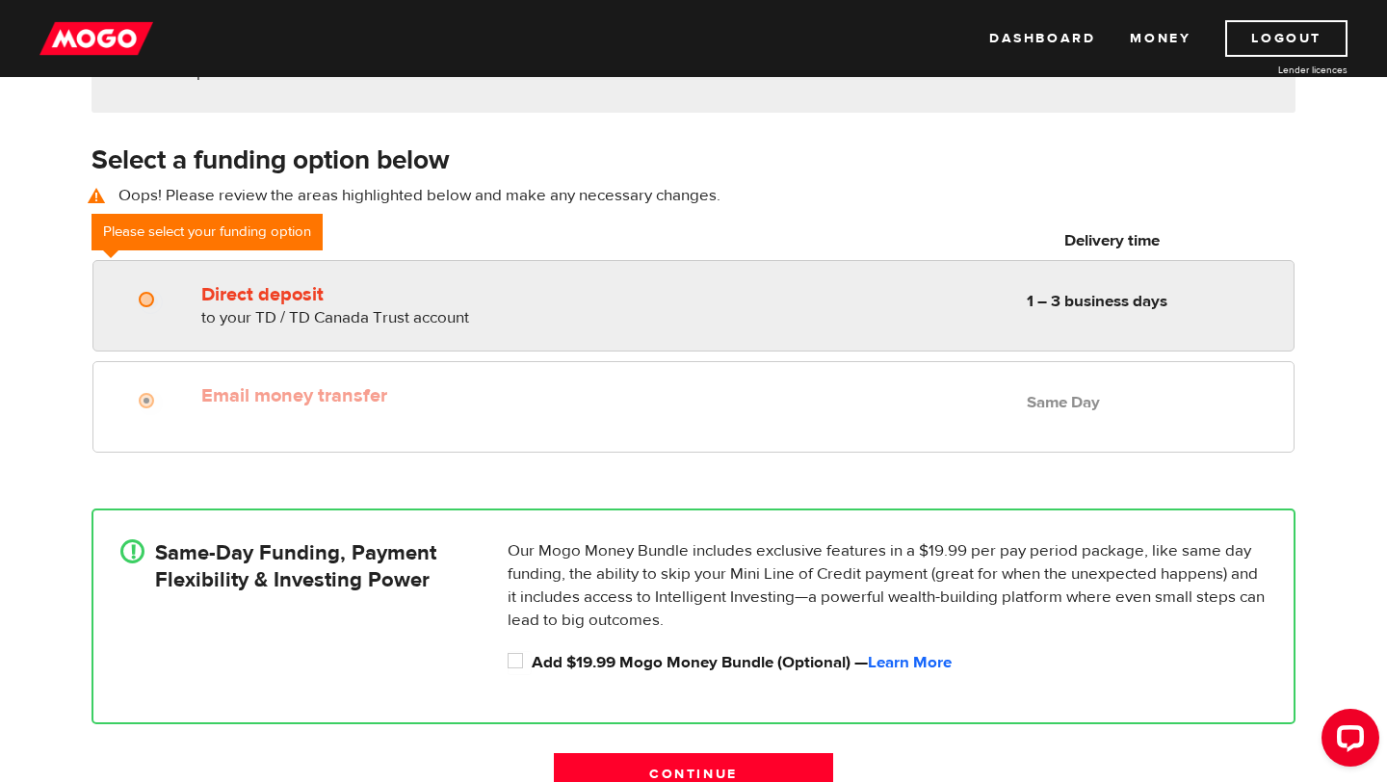
radio input "true"
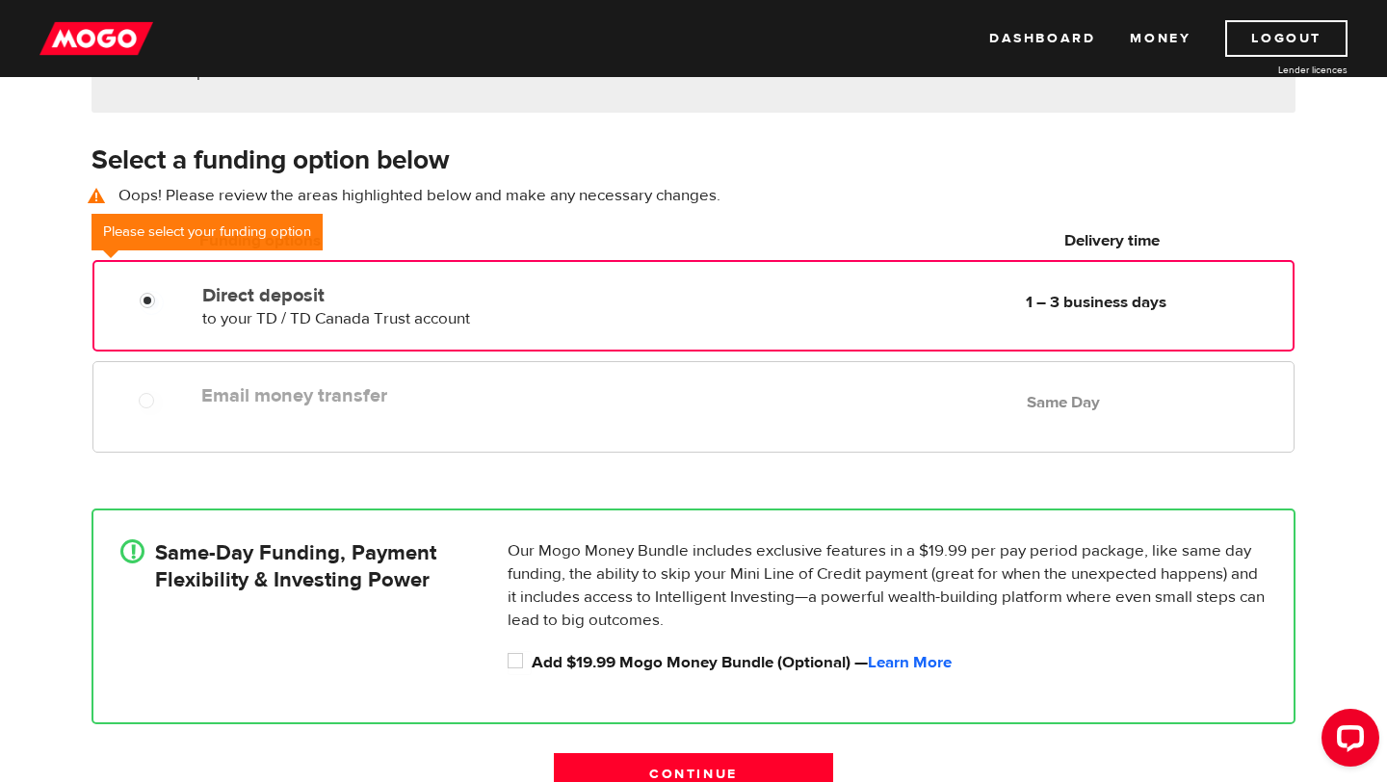
click at [538, 337] on div "Direct deposit to your TD / TD Canada Trust account Delivery in 1 – 3 business …" at bounding box center [693, 306] width 1202 height 92
click at [538, 399] on label "Email money transfer" at bounding box center [422, 395] width 443 height 23
click at [132, 391] on div at bounding box center [153, 403] width 116 height 24
click at [521, 666] on input "Add $19.99 Mogo Money Bundle (Optional) — Learn More" at bounding box center [520, 663] width 24 height 24
checkbox input "true"
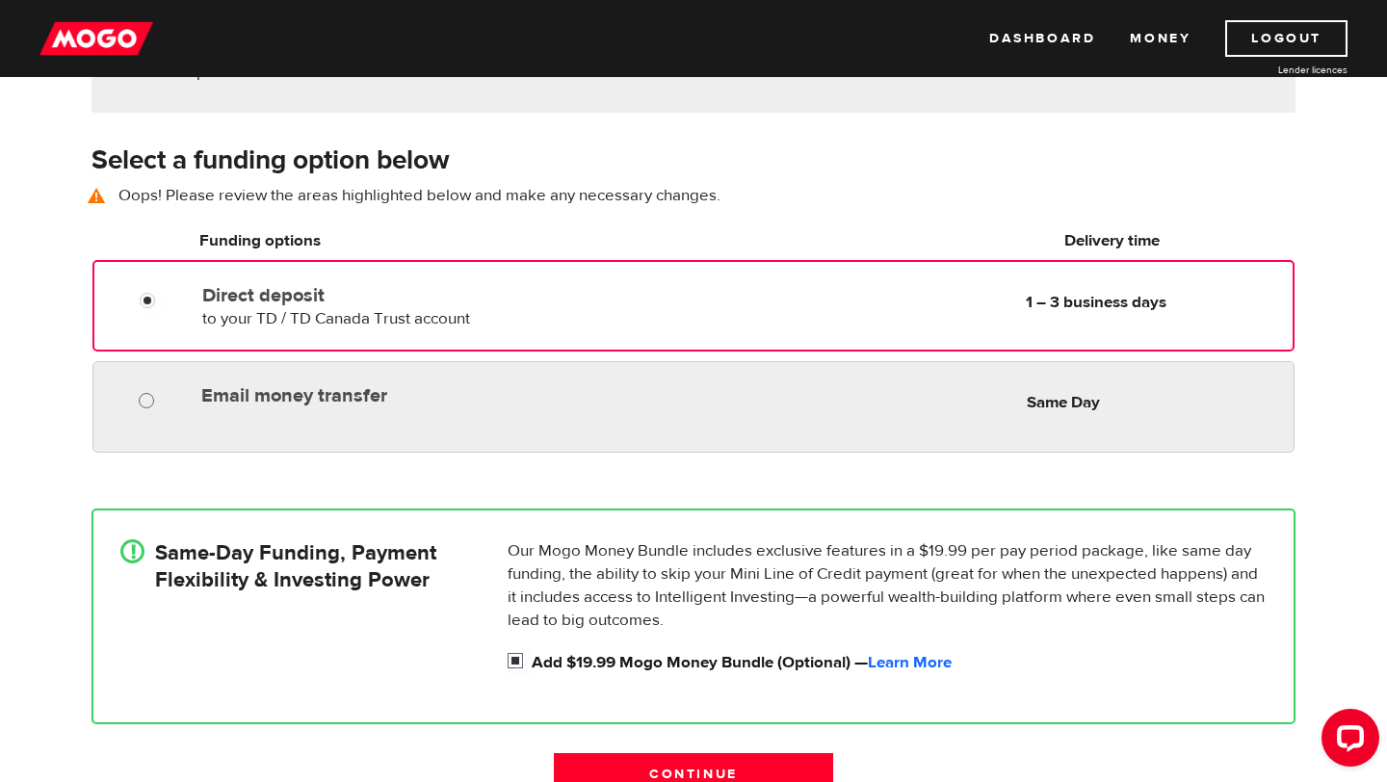
radio input "true"
click at [151, 397] on input "Email money transfer" at bounding box center [151, 403] width 24 height 24
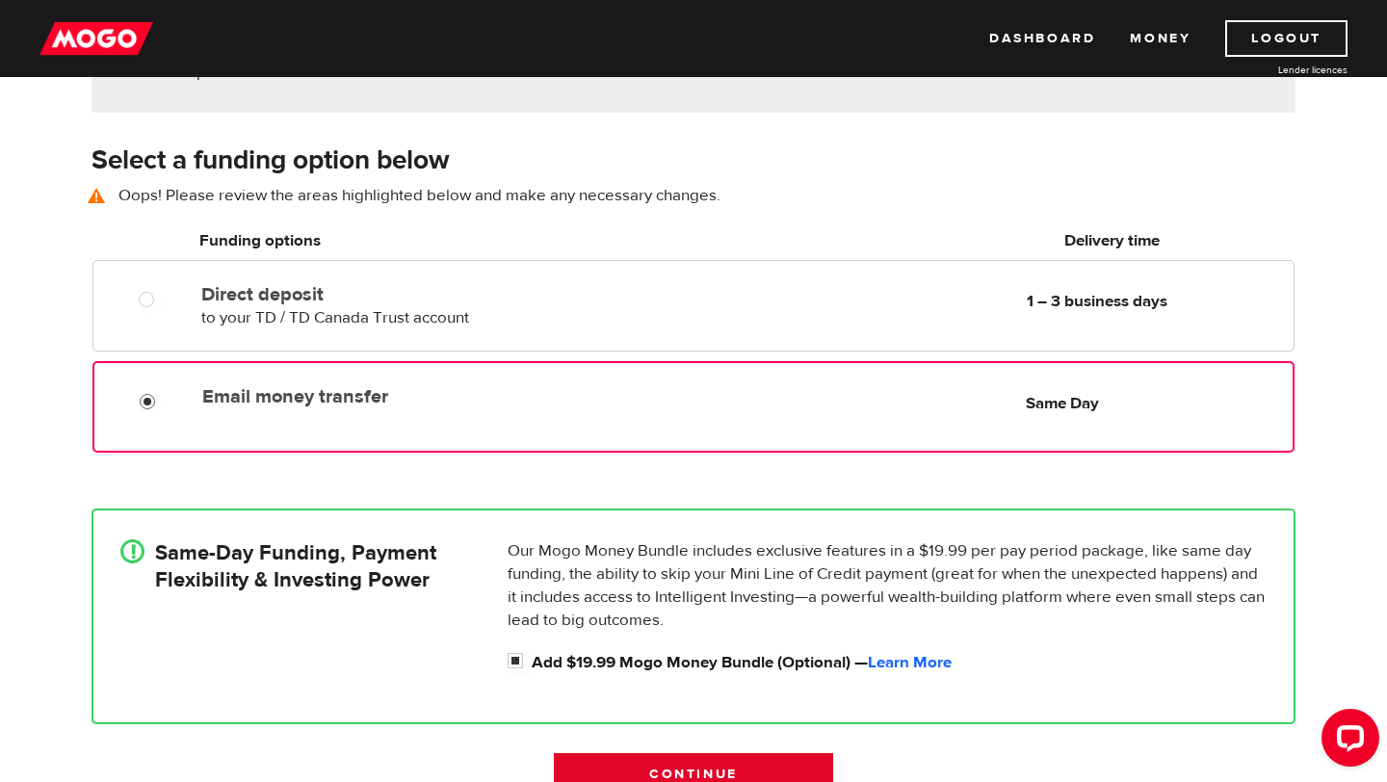
click at [723, 773] on input "Continue" at bounding box center [693, 773] width 279 height 40
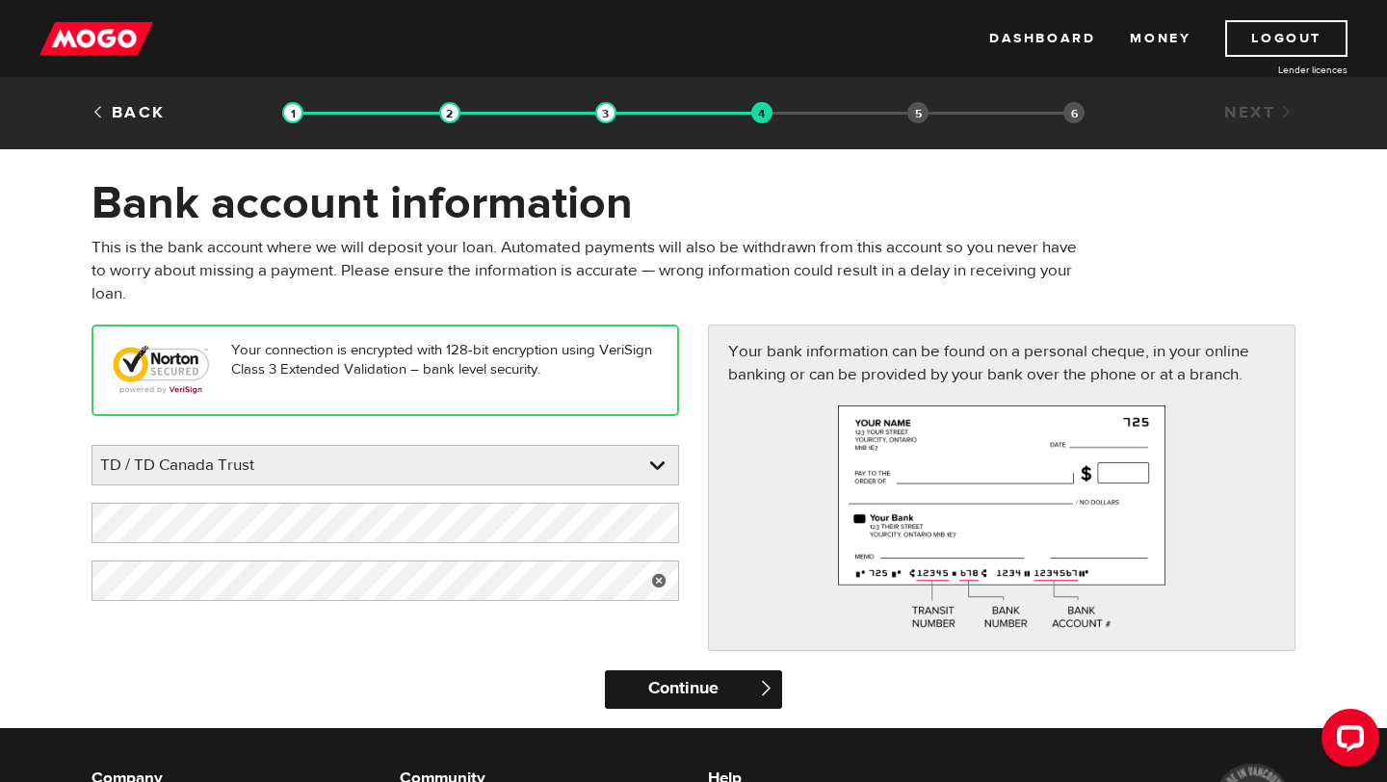
click at [704, 699] on input "Continue" at bounding box center [693, 690] width 176 height 39
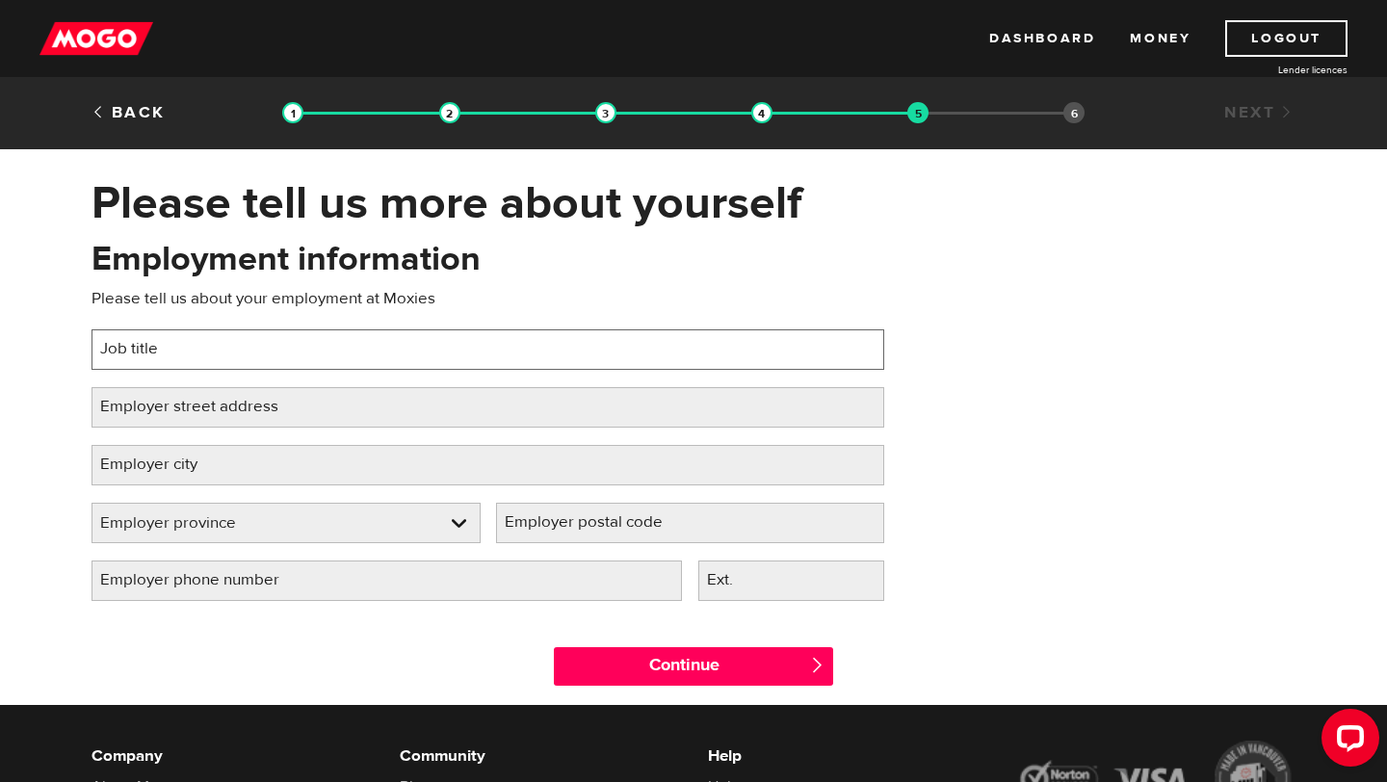
click at [639, 342] on input "Job title" at bounding box center [488, 349] width 793 height 40
type input "Line Cook"
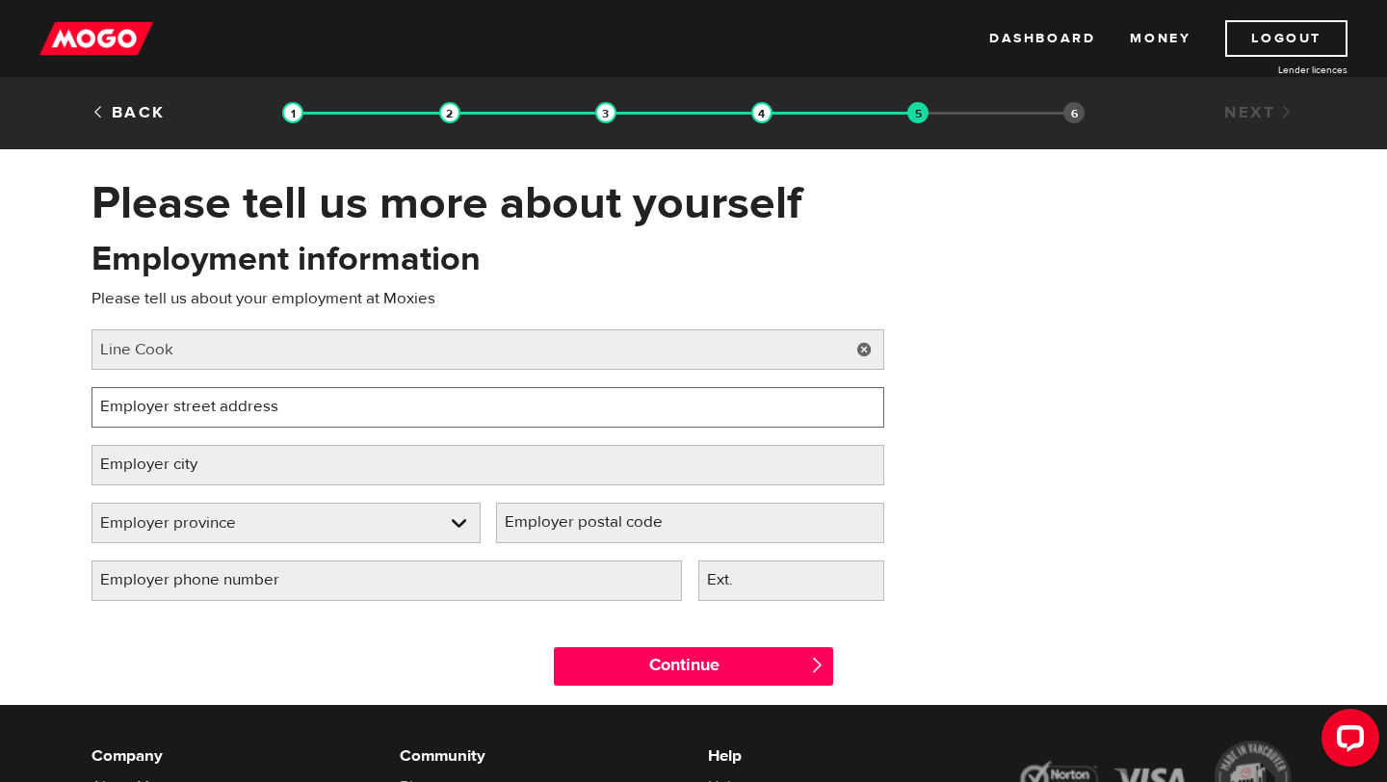
click at [554, 413] on input "Employer street address" at bounding box center [488, 407] width 793 height 40
type input "3967 Riverside Dr"
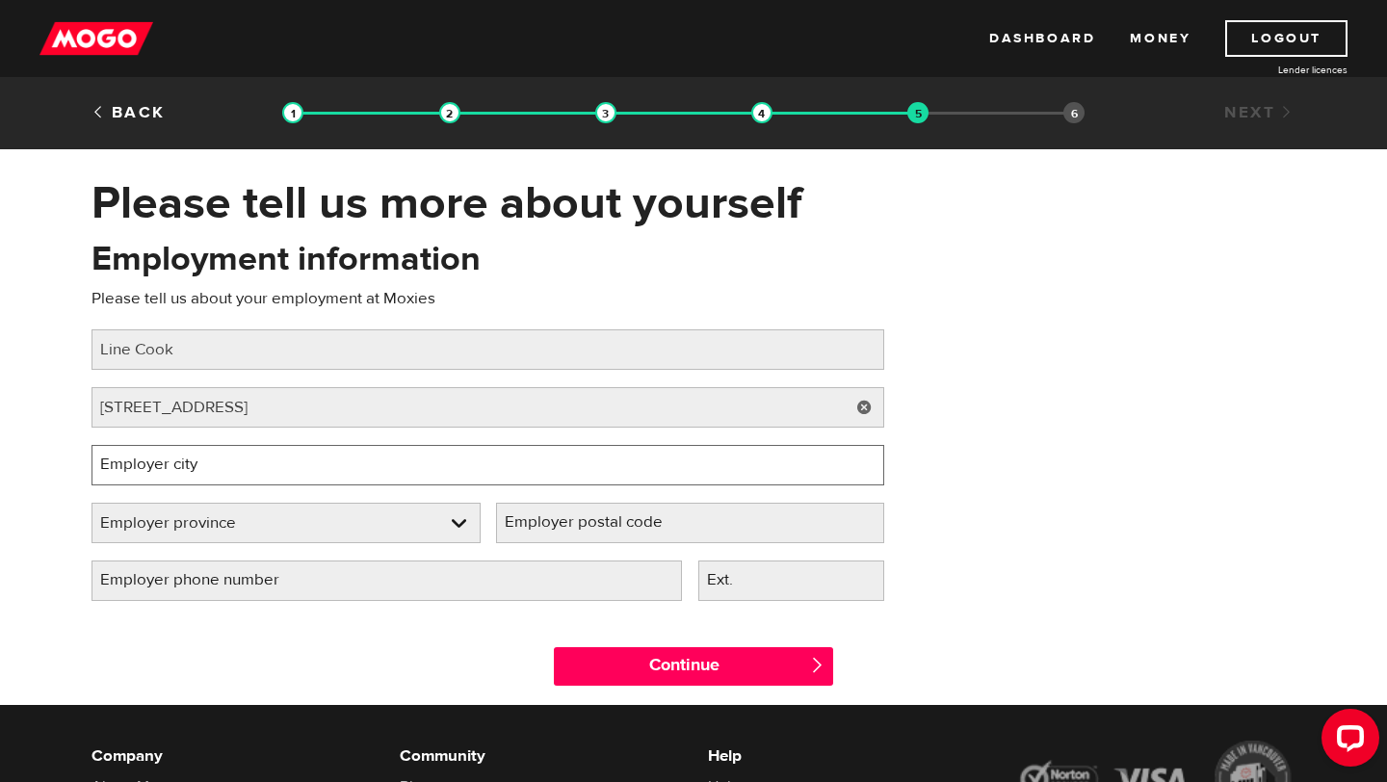
click at [428, 475] on input "Employer city" at bounding box center [488, 465] width 793 height 40
type input "Ottawa"
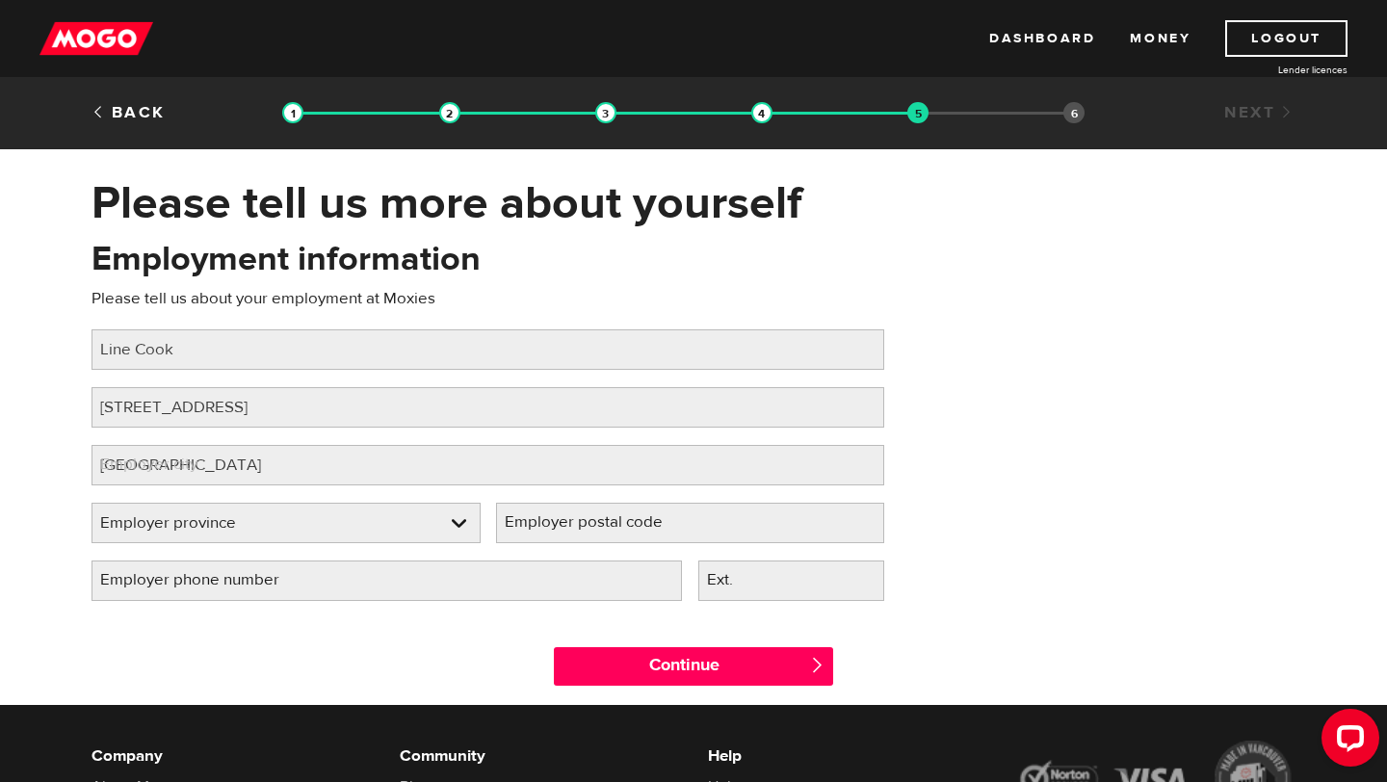
select select "ON"
type input "K2J 0X3"
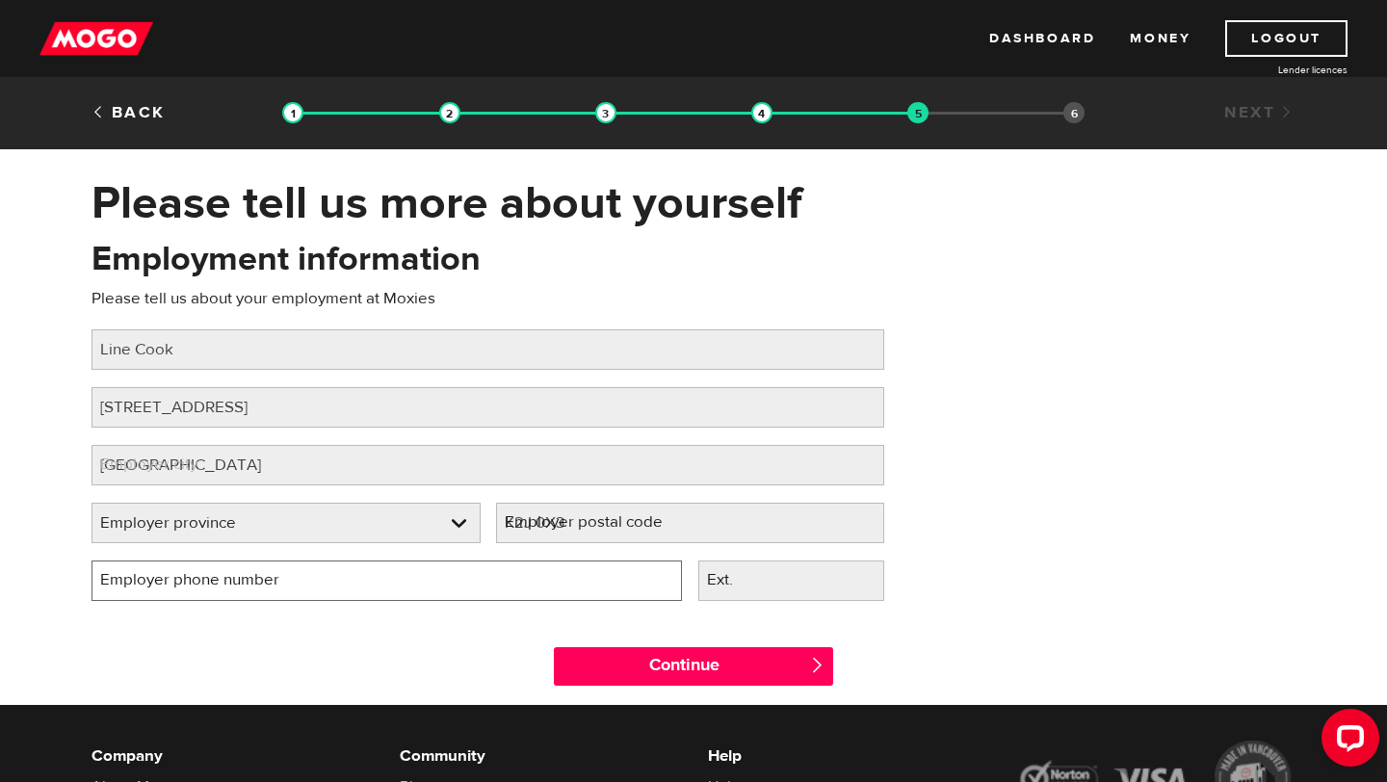
type input "(613) 263-8143"
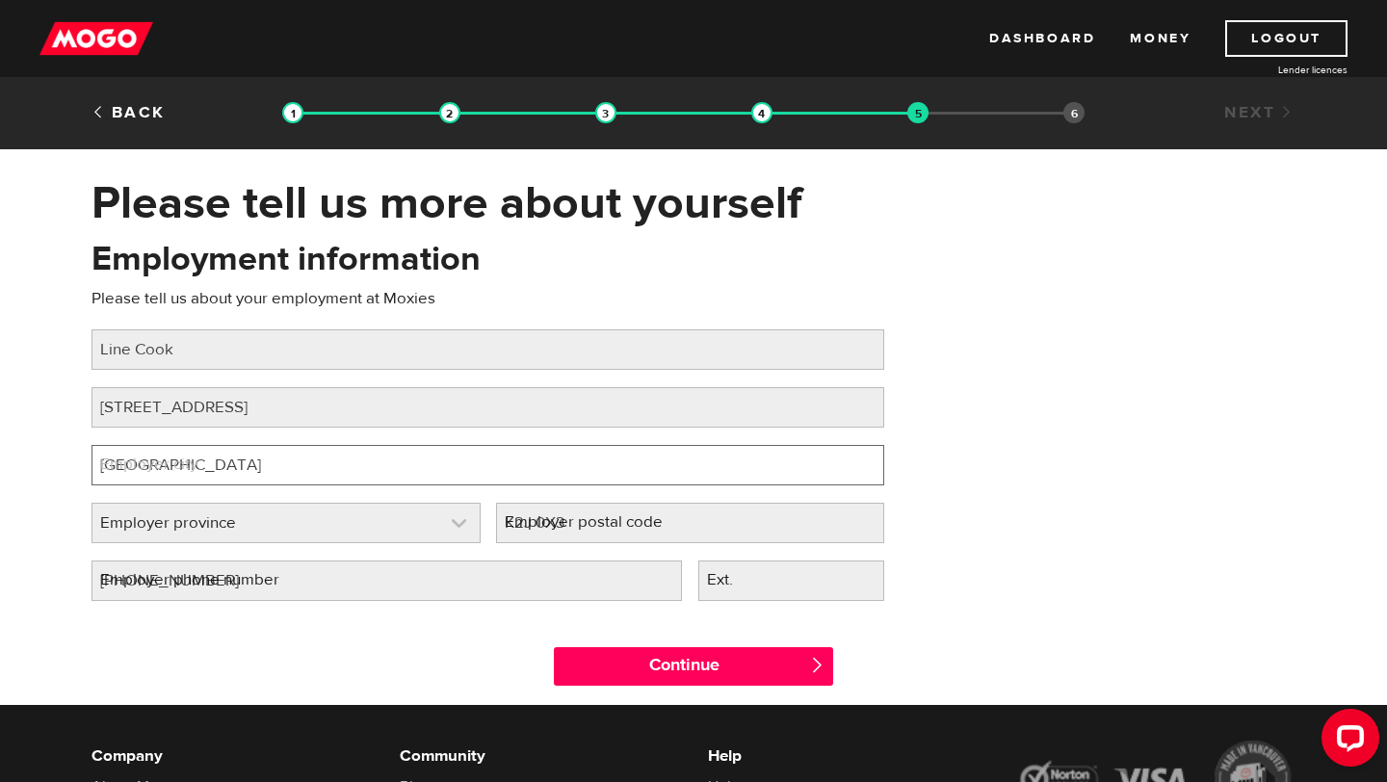
select select "ON"
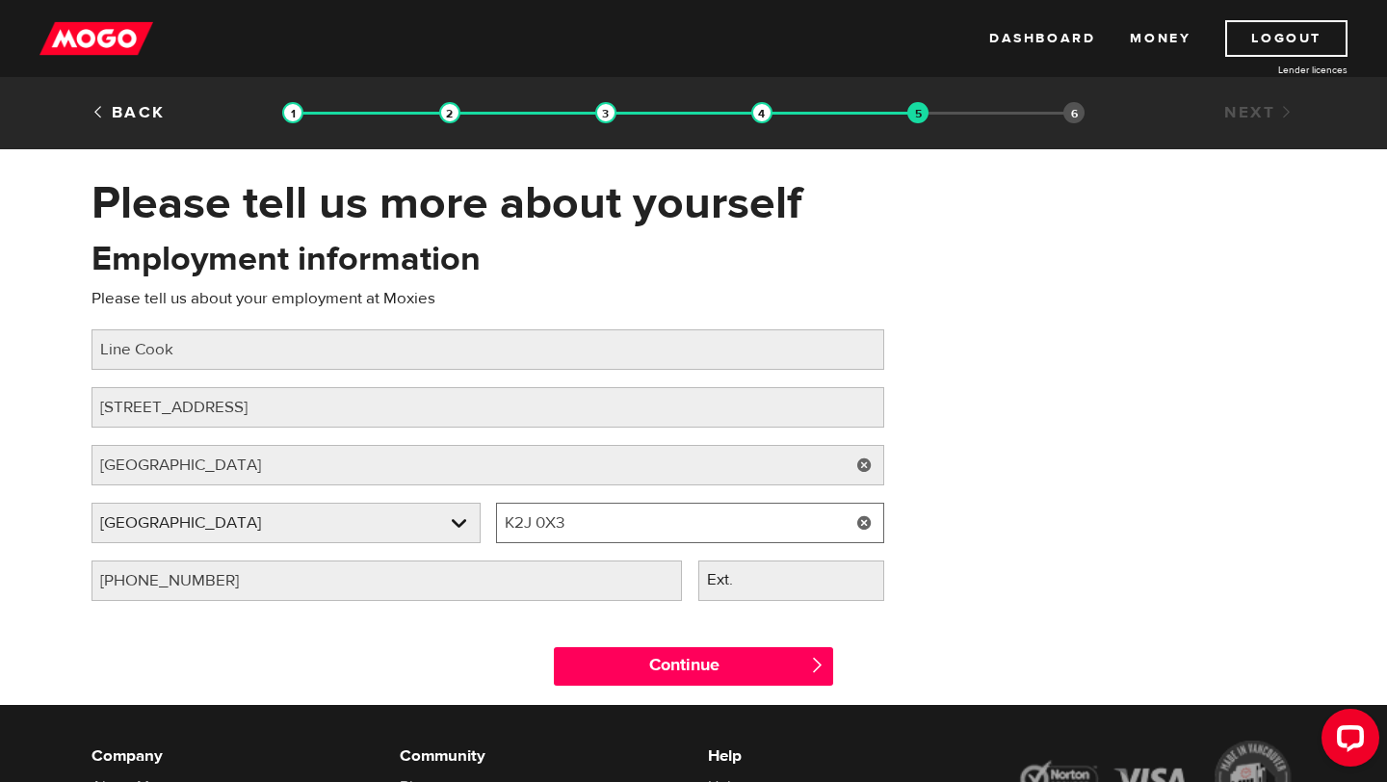
click at [575, 528] on input "K2J 0X3" at bounding box center [690, 523] width 389 height 40
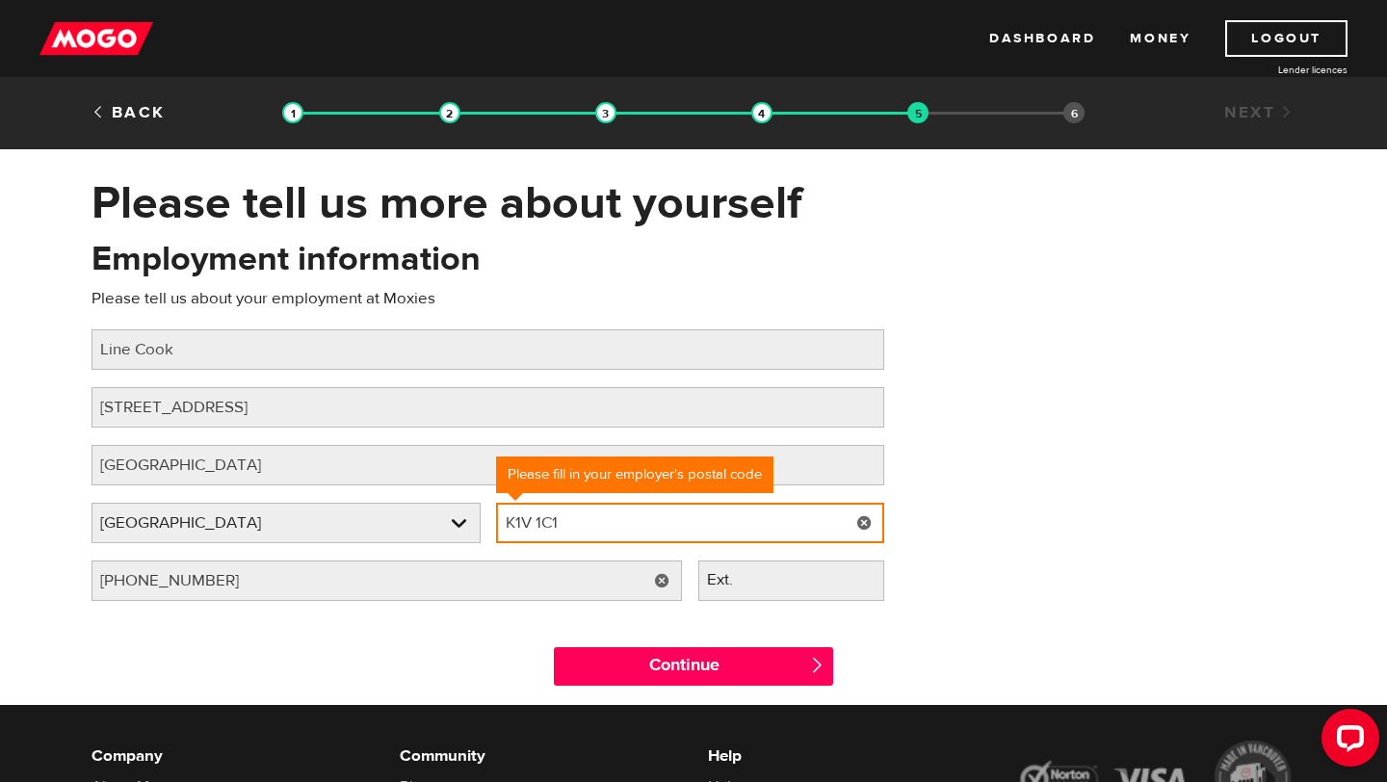
type input "K1V 1C1"
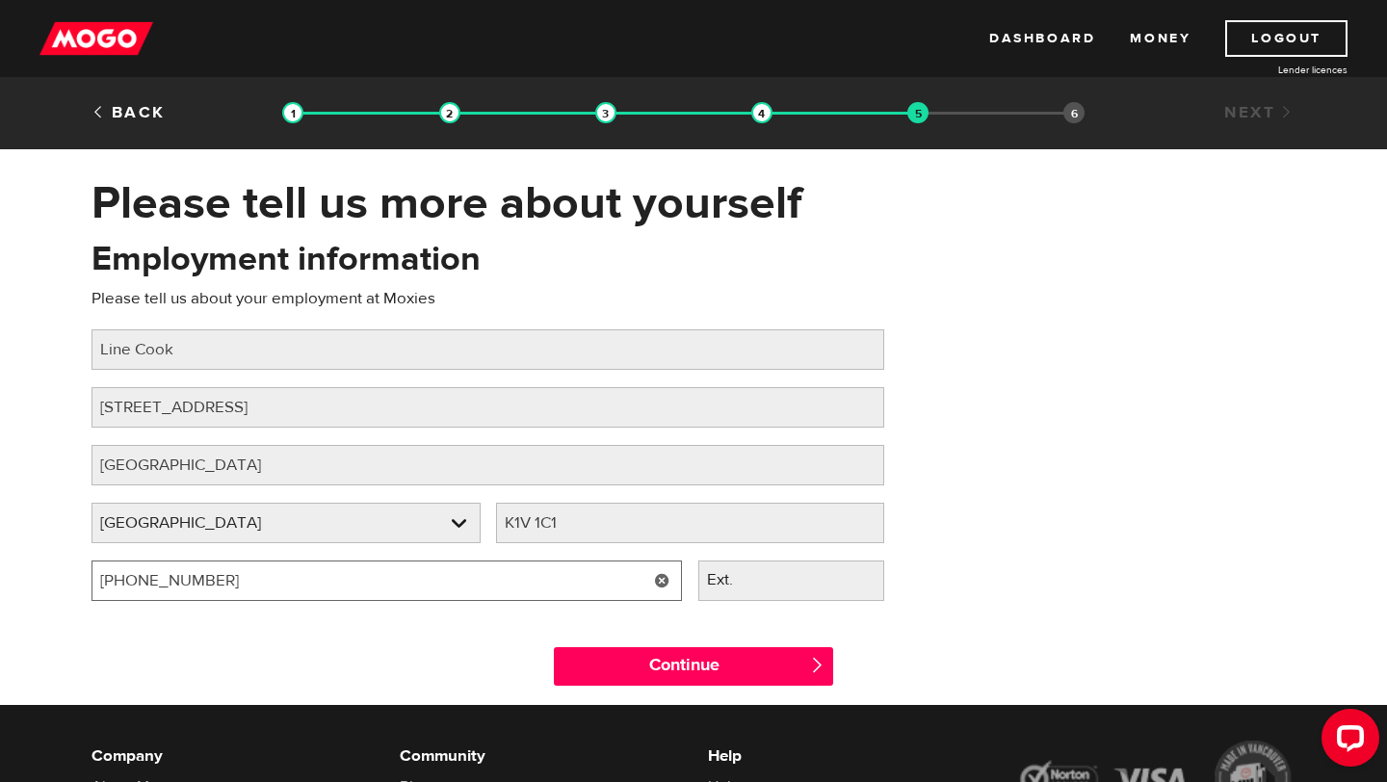
drag, startPoint x: 340, startPoint y: 585, endPoint x: 147, endPoint y: 585, distance: 192.7
click at [147, 585] on input "(613) 263-8143" at bounding box center [387, 581] width 591 height 40
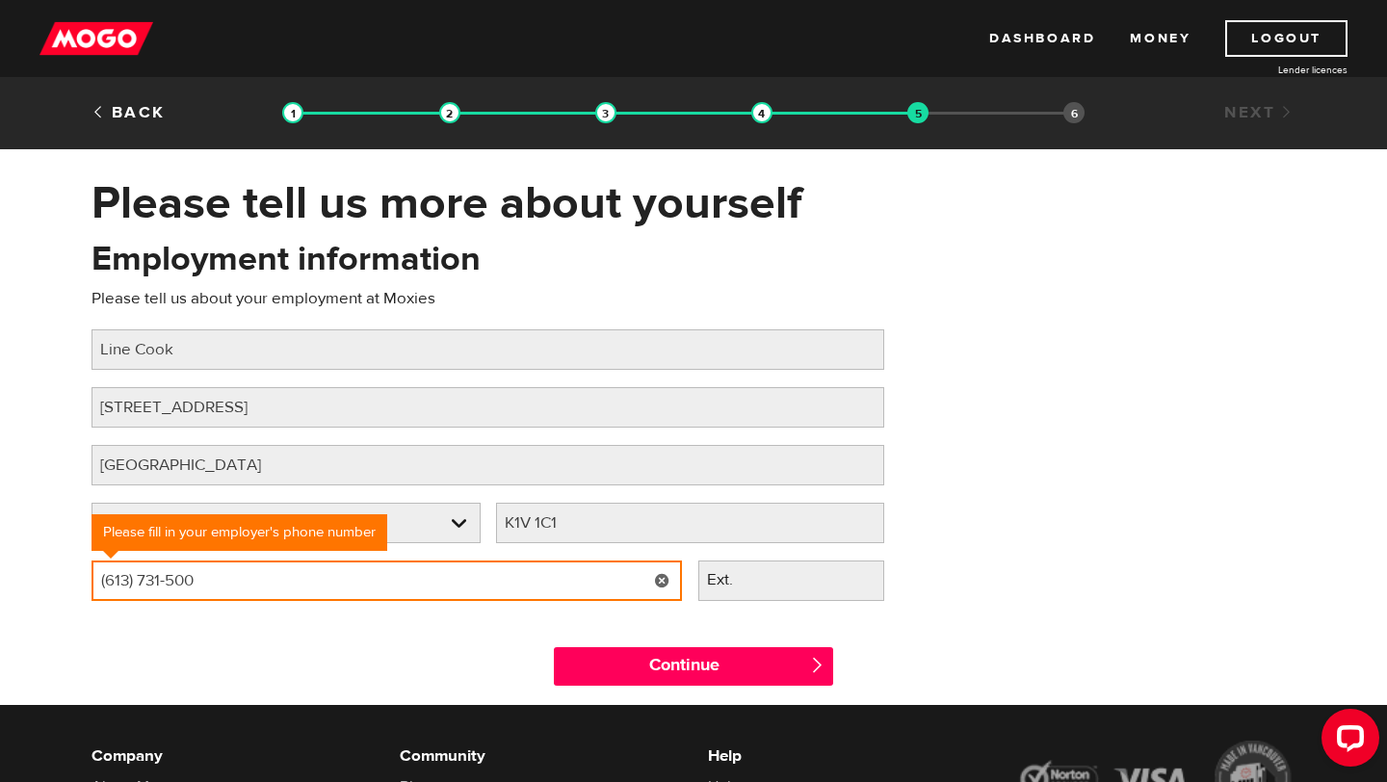
type input "(613) 731-5000"
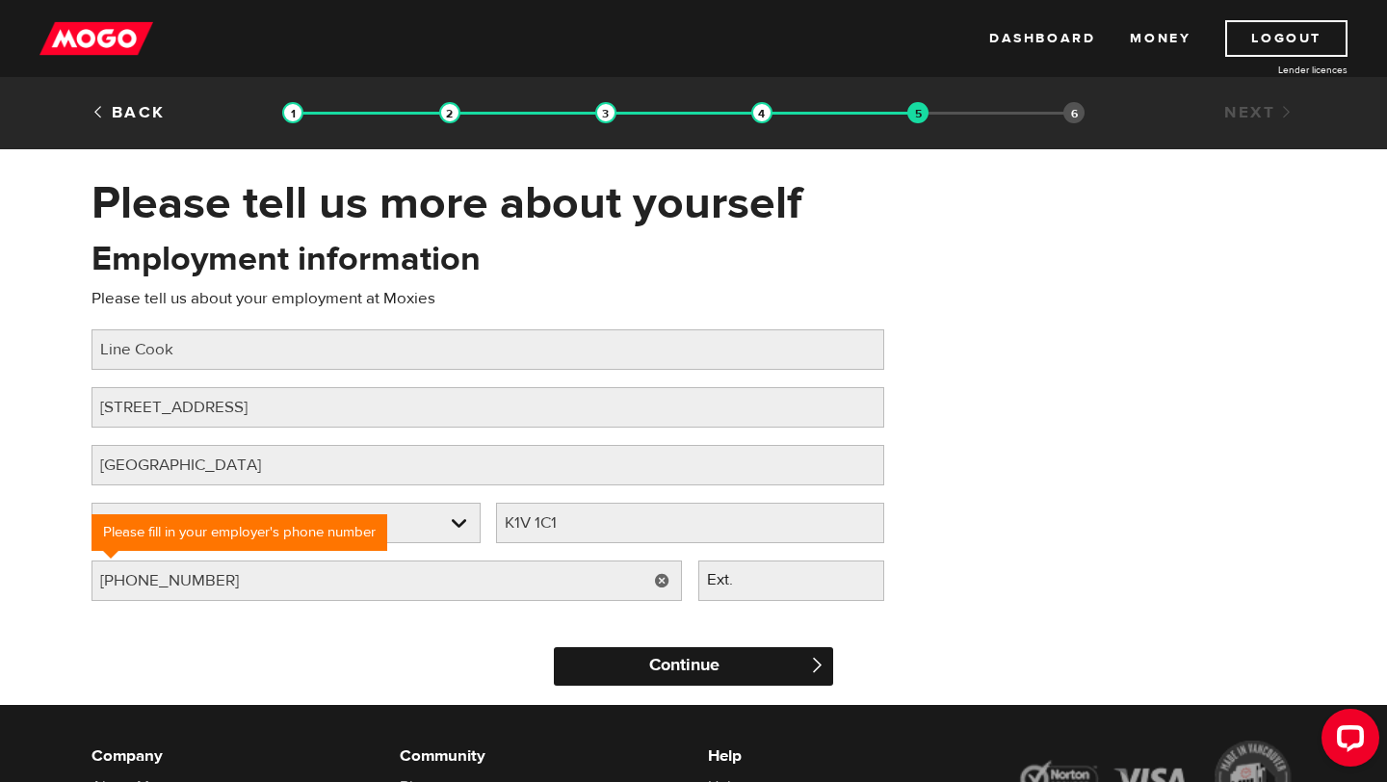
click at [784, 675] on input "Continue" at bounding box center [693, 666] width 279 height 39
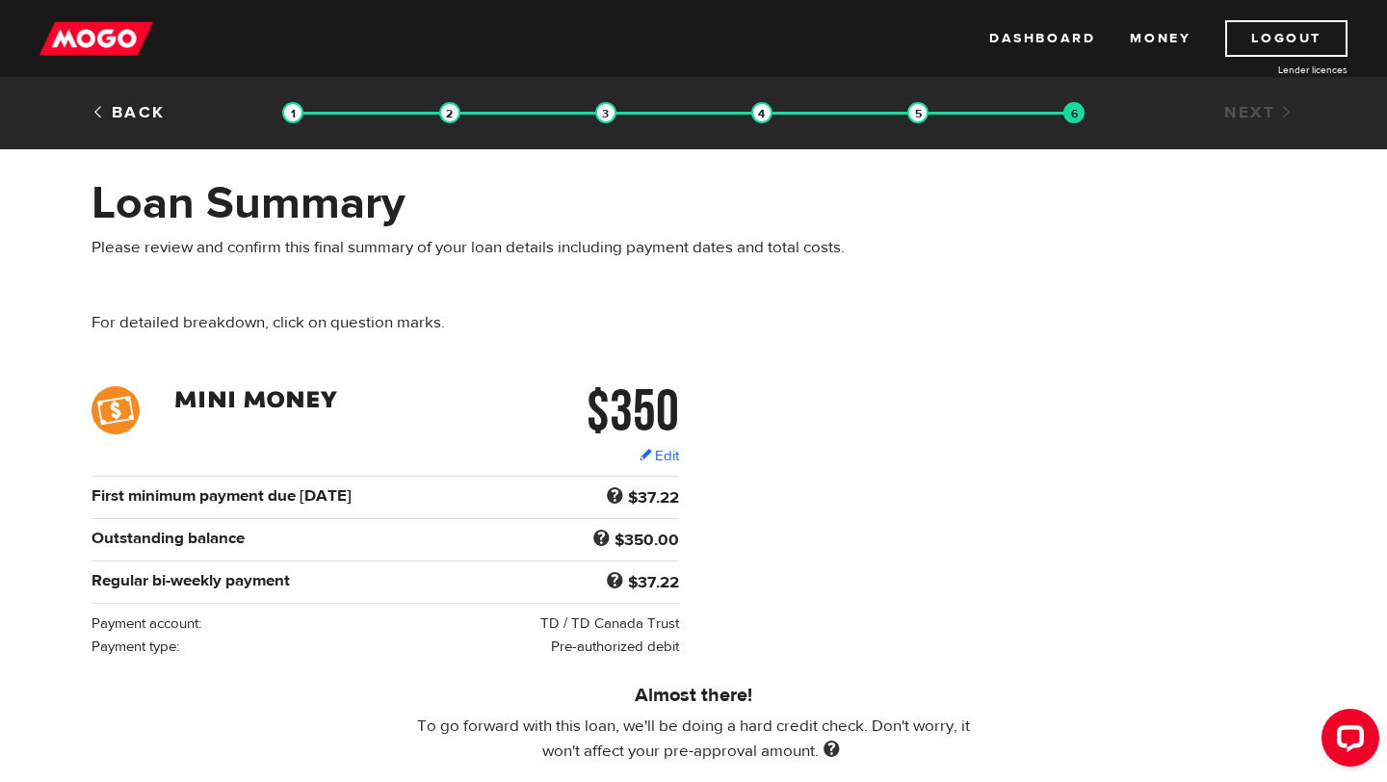
click at [1042, 535] on div "$350 Edit $350 Regular bi-weekly payment $37.22 First minimum payment due [DATE…" at bounding box center [693, 522] width 1233 height 272
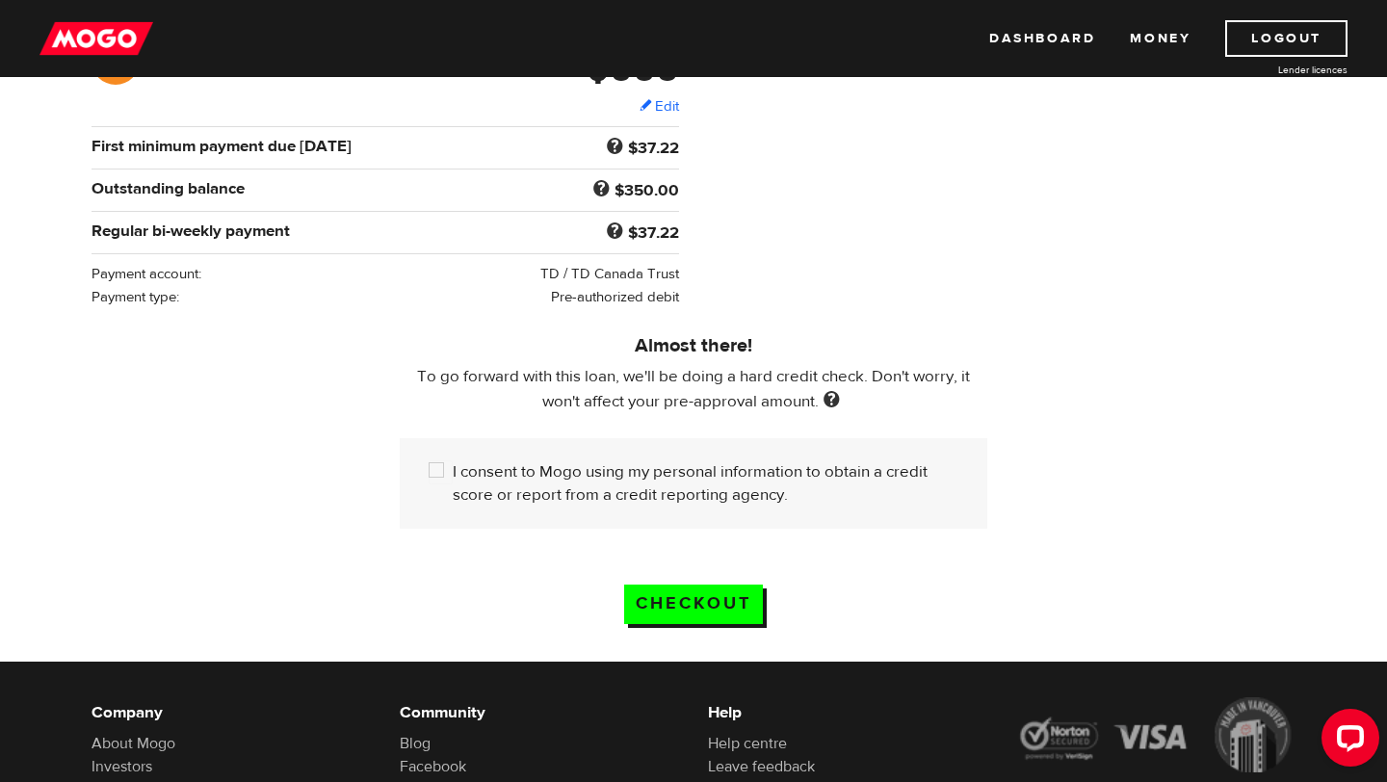
scroll to position [348, 0]
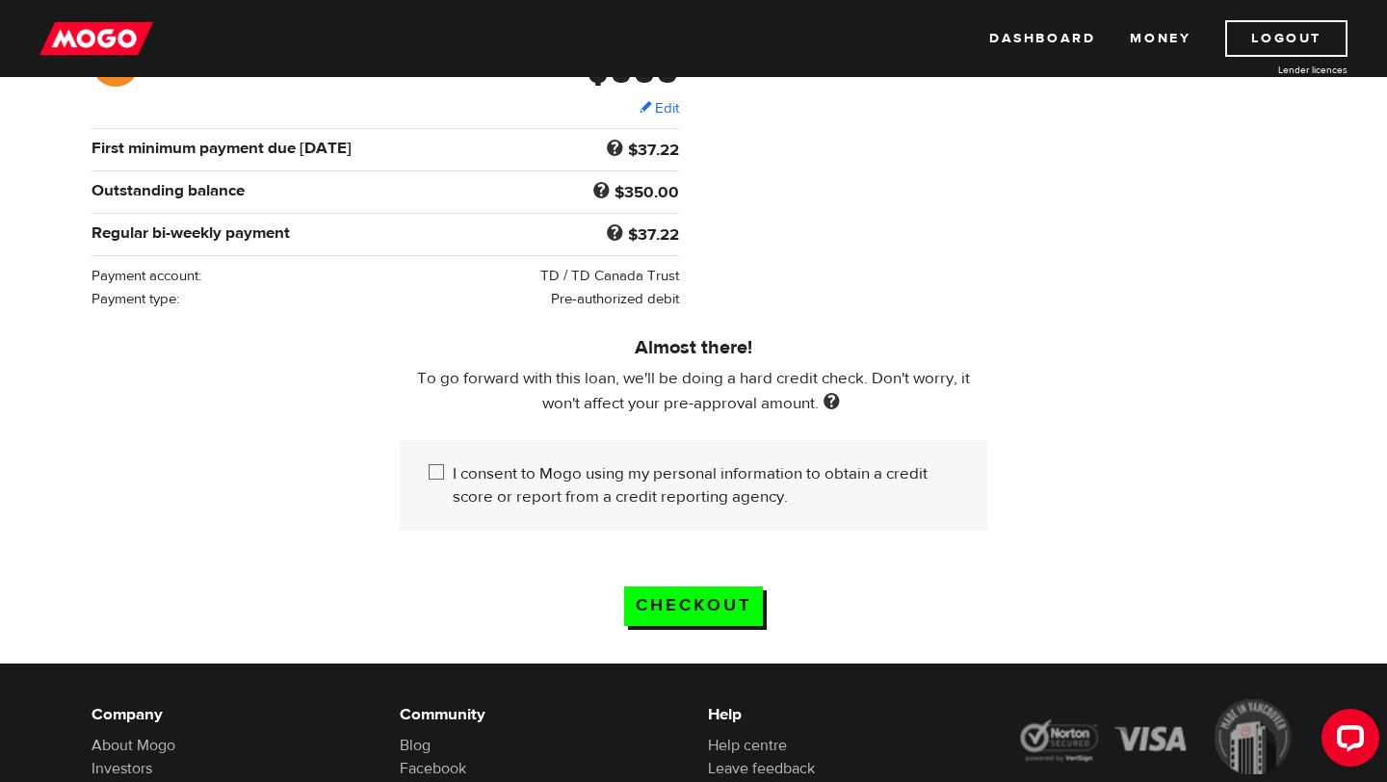
click at [441, 476] on input "I consent to Mogo using my personal information to obtain a credit score or rep…" at bounding box center [441, 474] width 24 height 24
checkbox input "true"
click at [682, 604] on input "Checkout" at bounding box center [693, 607] width 139 height 40
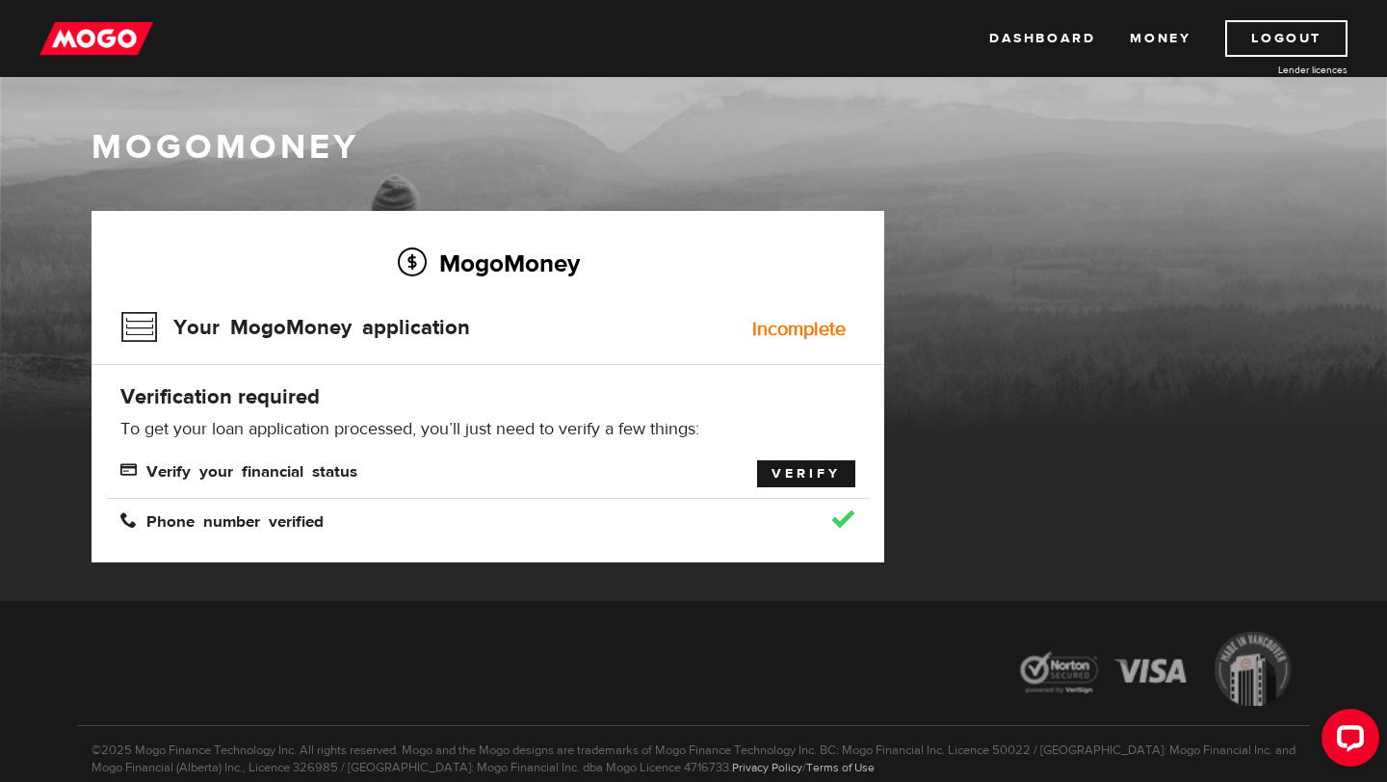
click at [820, 467] on link "Verify" at bounding box center [806, 474] width 98 height 27
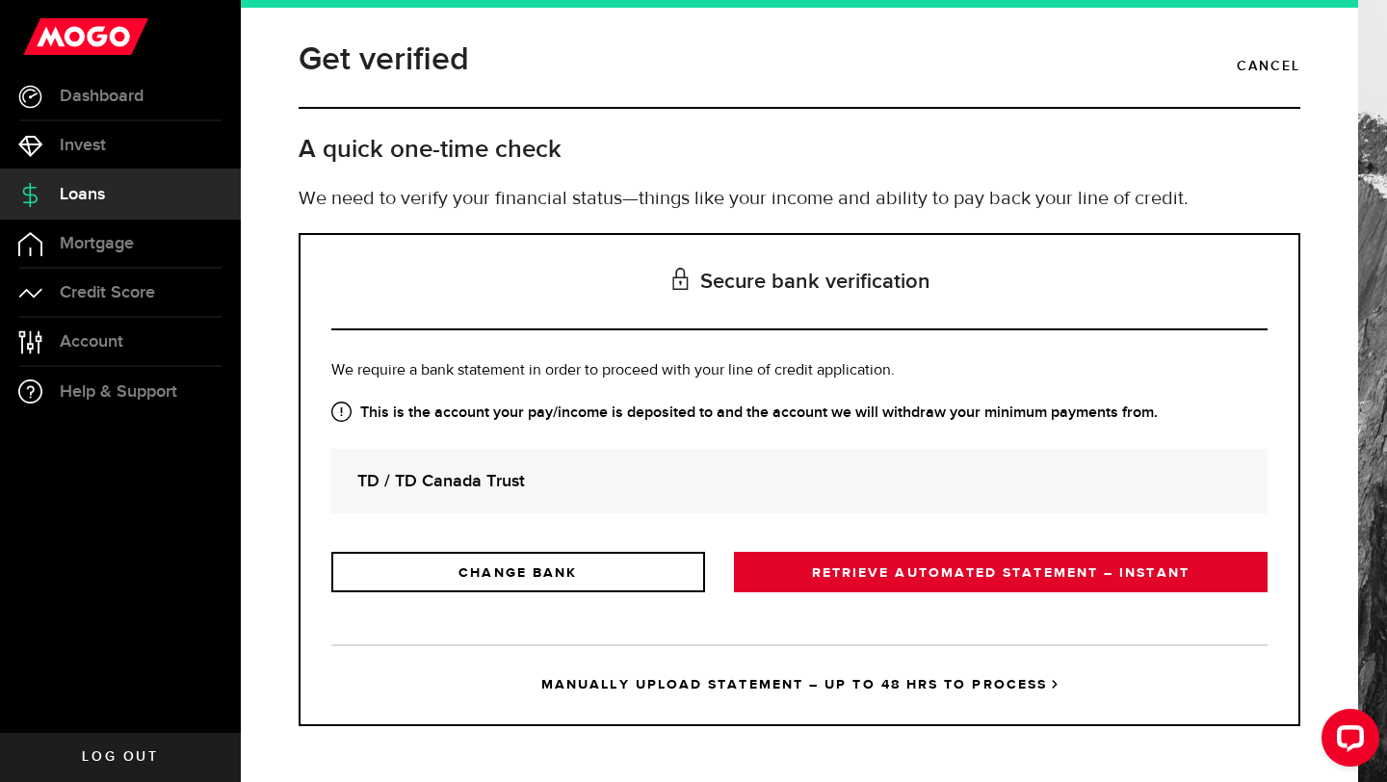
click at [847, 584] on link "RETRIEVE AUTOMATED STATEMENT – INSTANT" at bounding box center [1001, 572] width 534 height 40
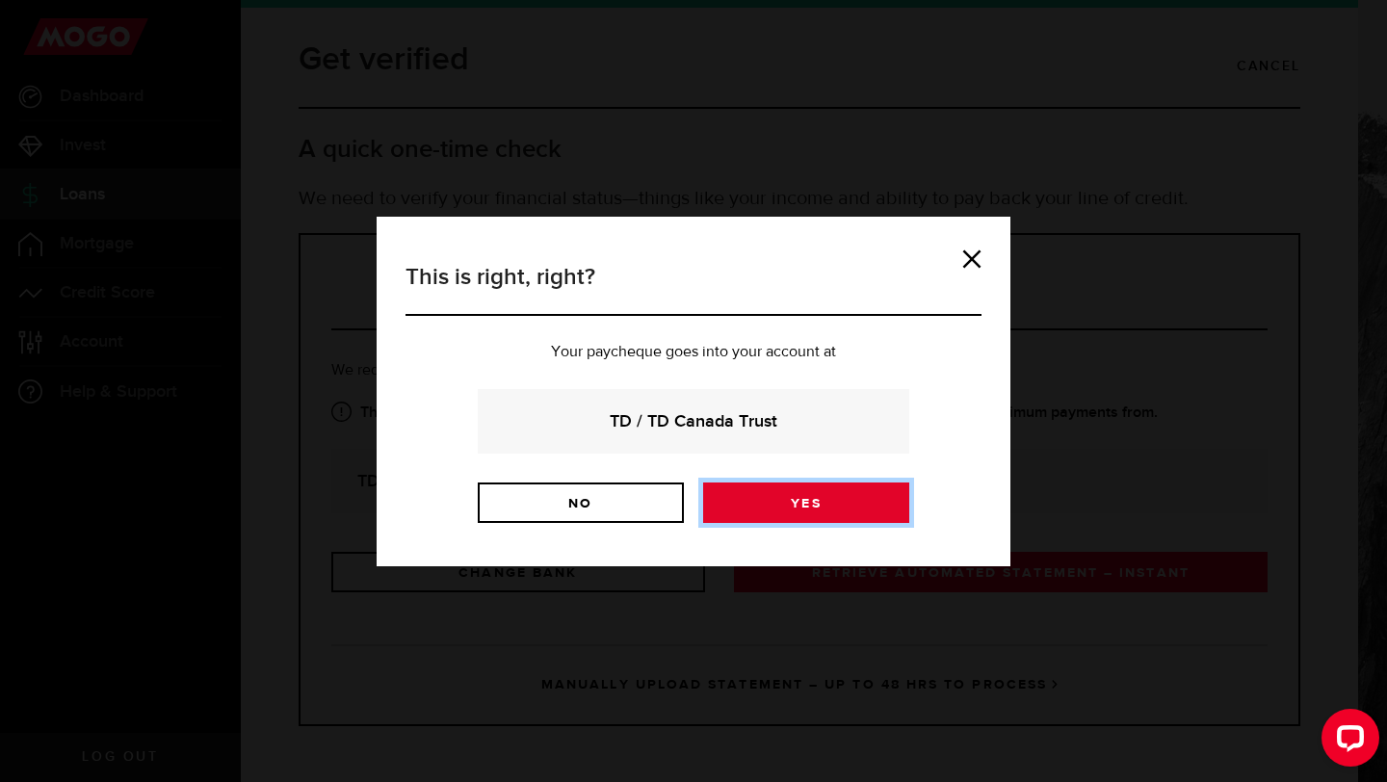
click at [824, 512] on link "Yes" at bounding box center [806, 503] width 206 height 40
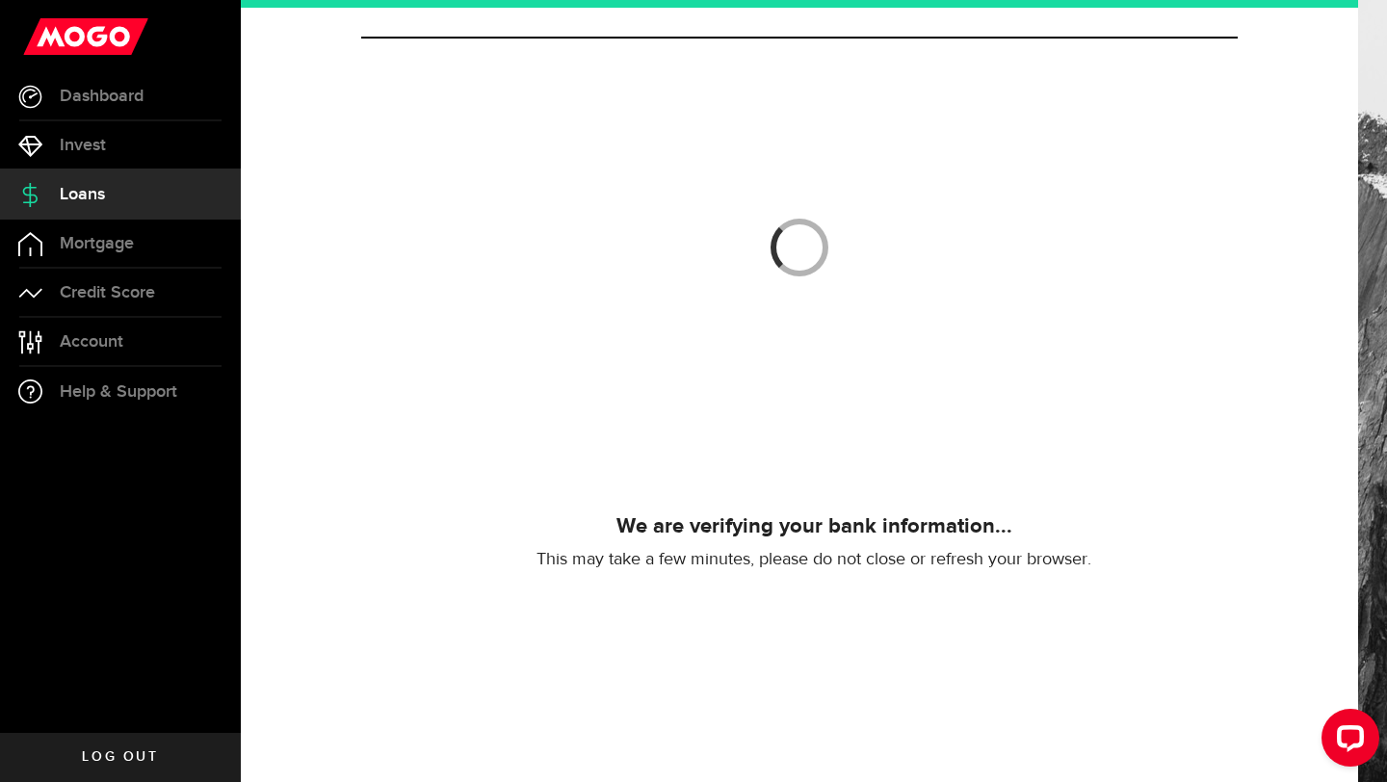
scroll to position [69, 0]
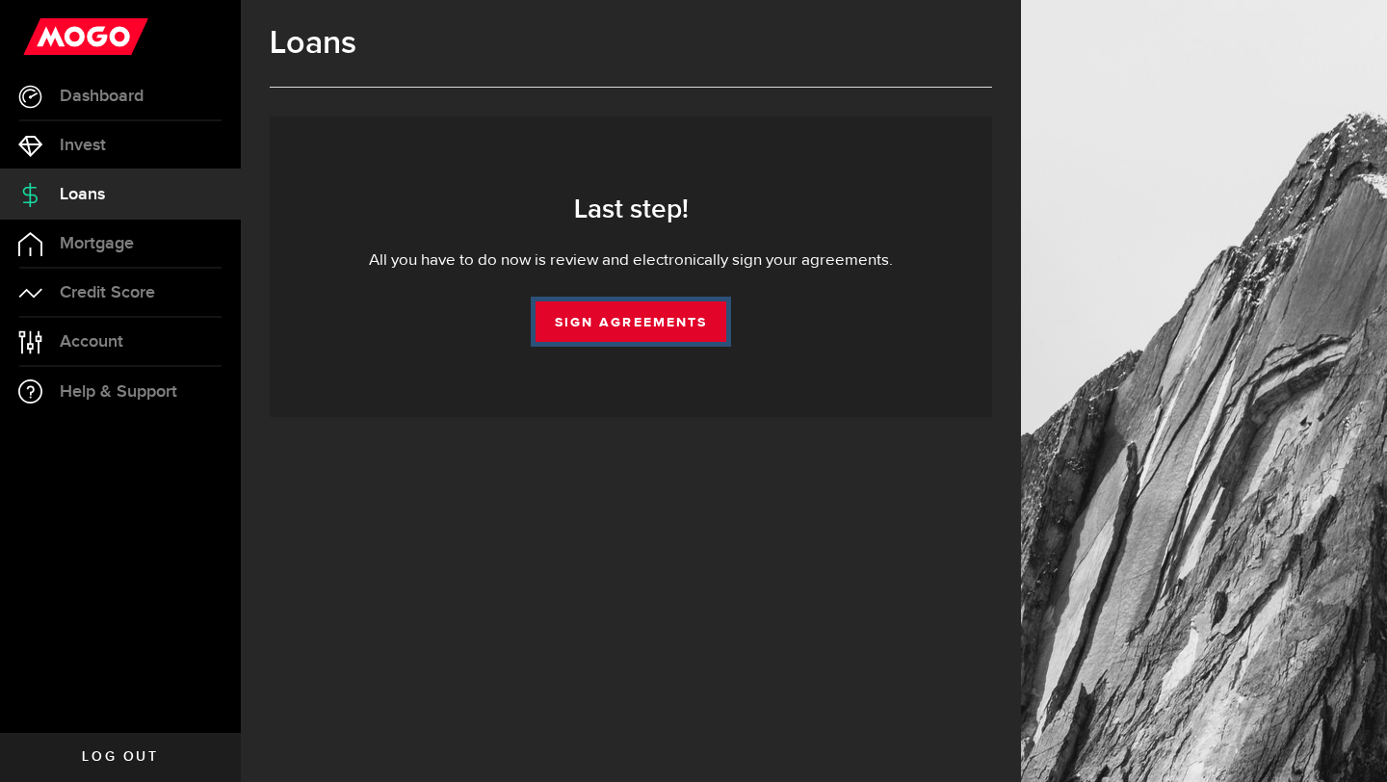
click at [625, 334] on link "Sign Agreements" at bounding box center [631, 322] width 191 height 40
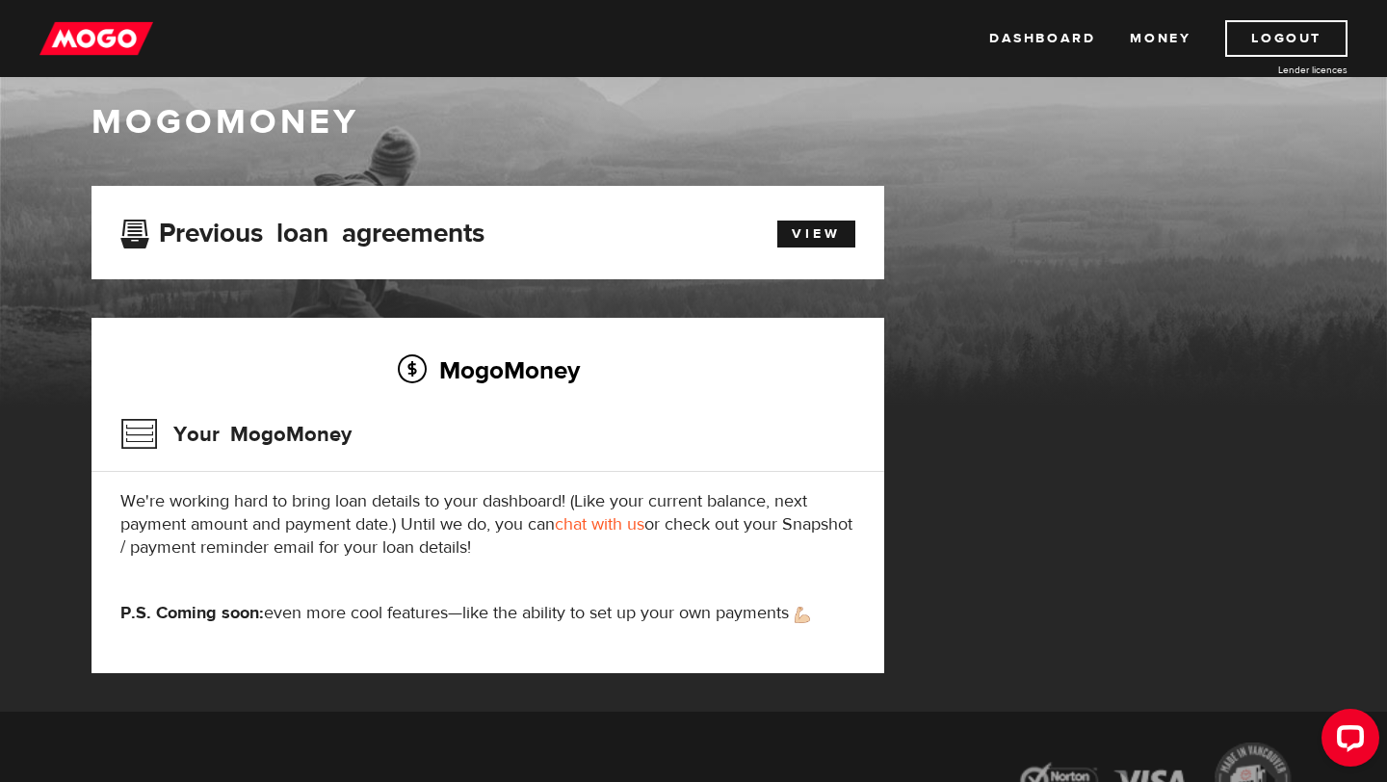
scroll to position [23, 0]
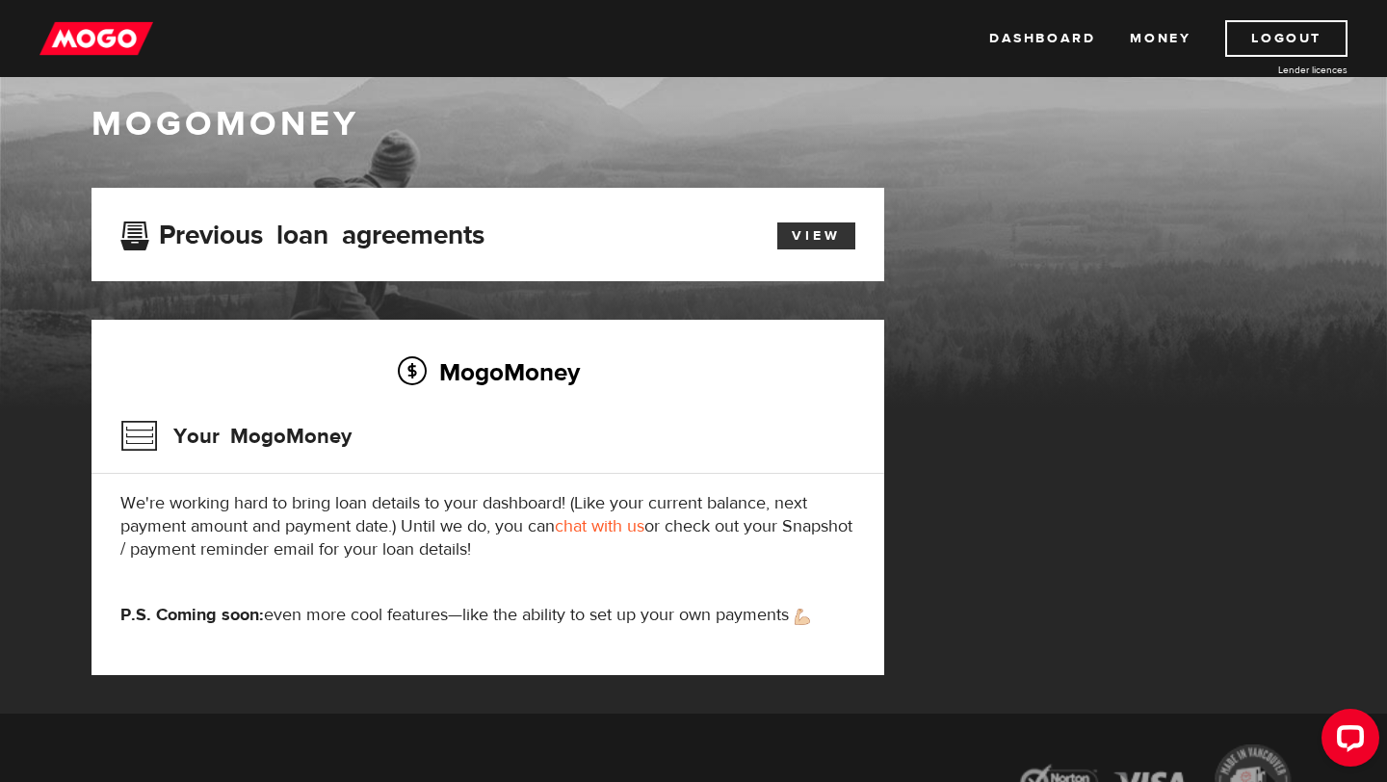
click at [798, 229] on link "View" at bounding box center [816, 236] width 78 height 27
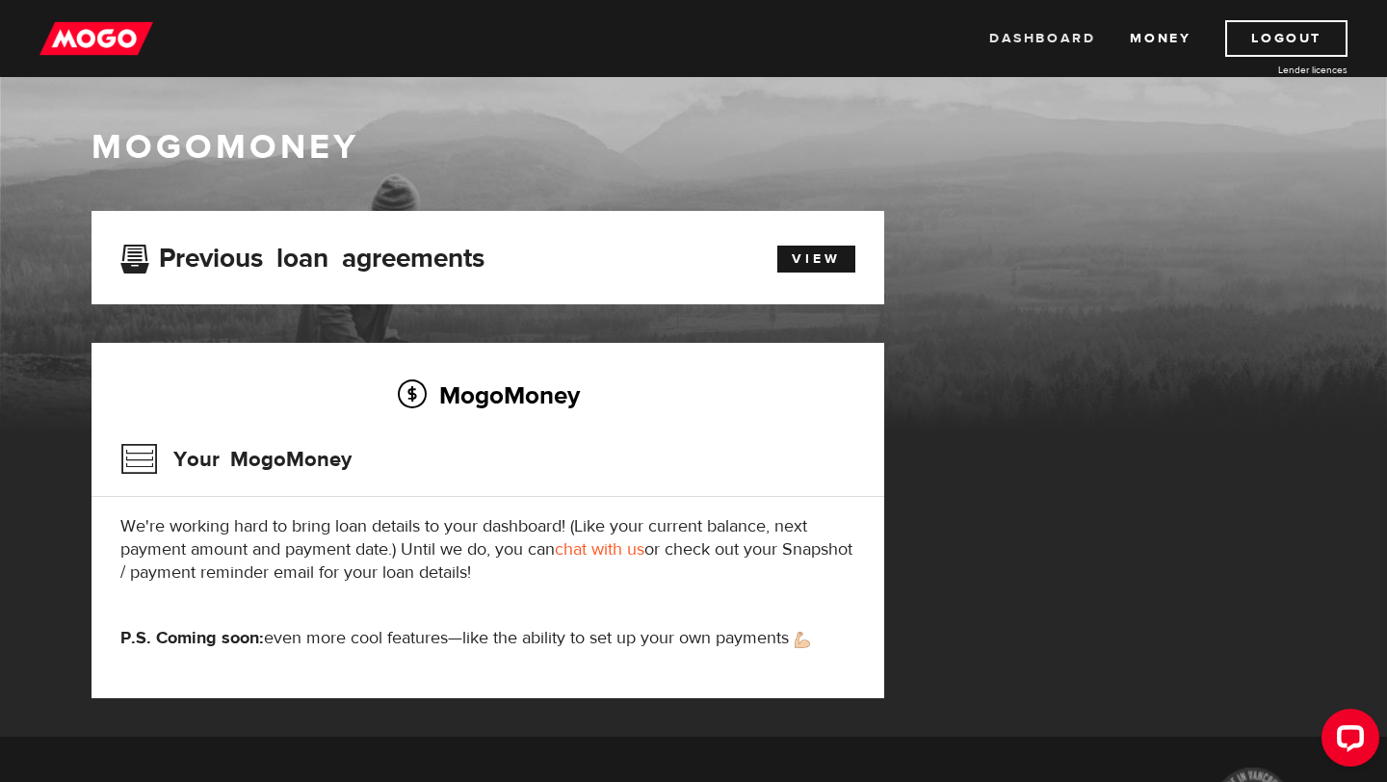
click at [1060, 39] on link "Dashboard" at bounding box center [1042, 38] width 106 height 37
click at [204, 467] on h3 "Your MogoMoney" at bounding box center [235, 460] width 231 height 50
click at [845, 250] on link "View" at bounding box center [816, 259] width 78 height 27
click at [1119, 50] on ul "Dashboard Money Logout" at bounding box center [1168, 38] width 358 height 37
click at [1146, 50] on link "Money" at bounding box center [1160, 38] width 61 height 37
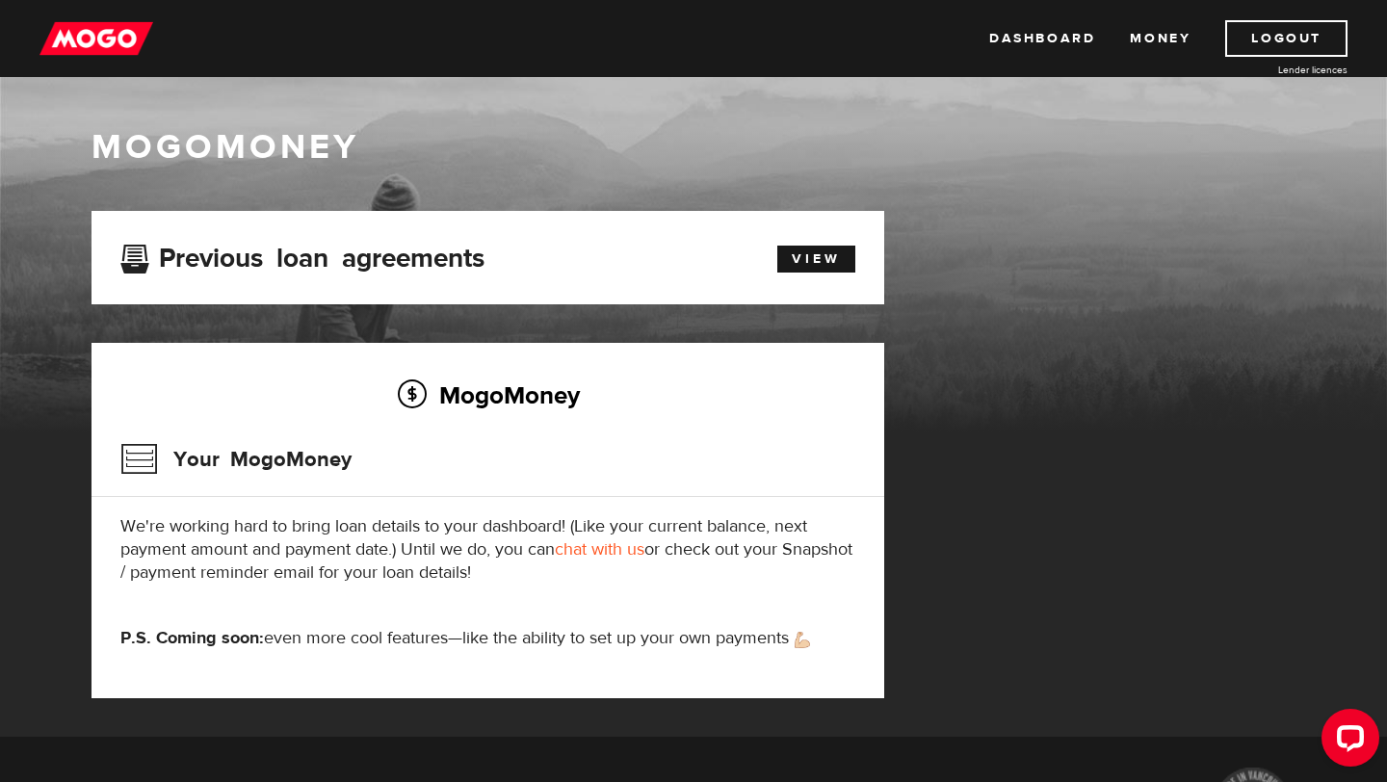
click at [487, 389] on h2 "MogoMoney" at bounding box center [487, 395] width 735 height 40
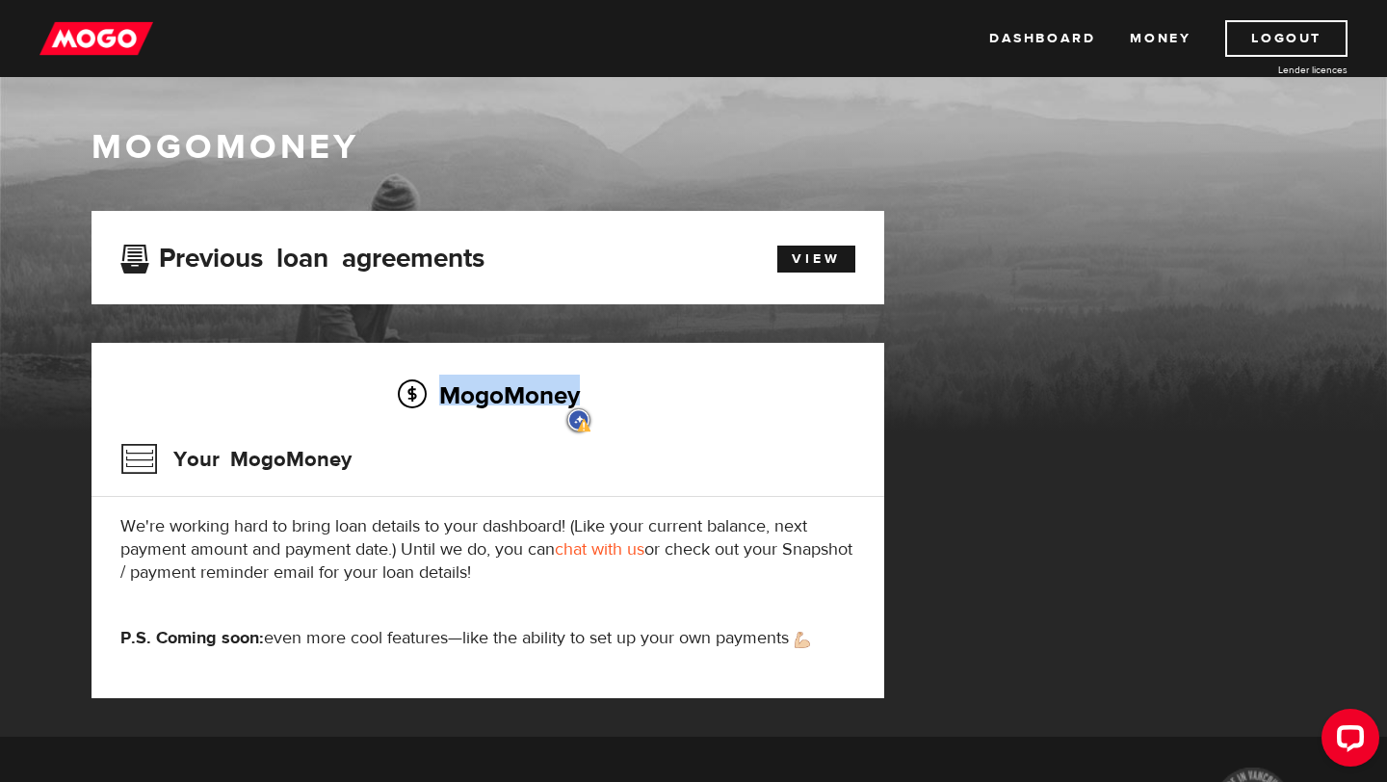
click at [487, 389] on h2 "MogoMoney" at bounding box center [487, 395] width 735 height 40
drag, startPoint x: 487, startPoint y: 389, endPoint x: 201, endPoint y: 459, distance: 294.4
click at [475, 390] on h2 "MogoMoney" at bounding box center [487, 395] width 735 height 40
click at [198, 459] on h3 "Your MogoMoney" at bounding box center [235, 460] width 231 height 50
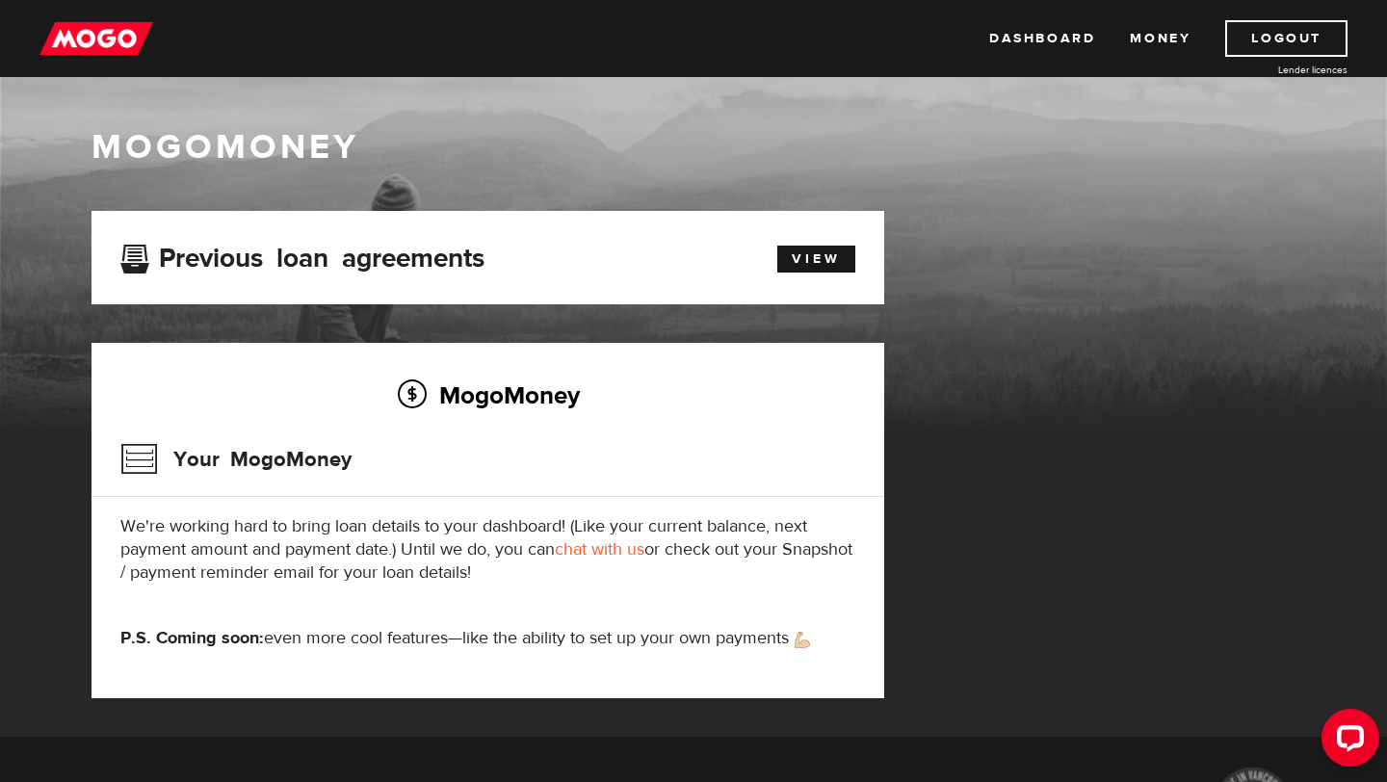
click at [198, 459] on h3 "Your MogoMoney" at bounding box center [235, 460] width 231 height 50
click at [1050, 40] on link "Dashboard" at bounding box center [1042, 38] width 106 height 37
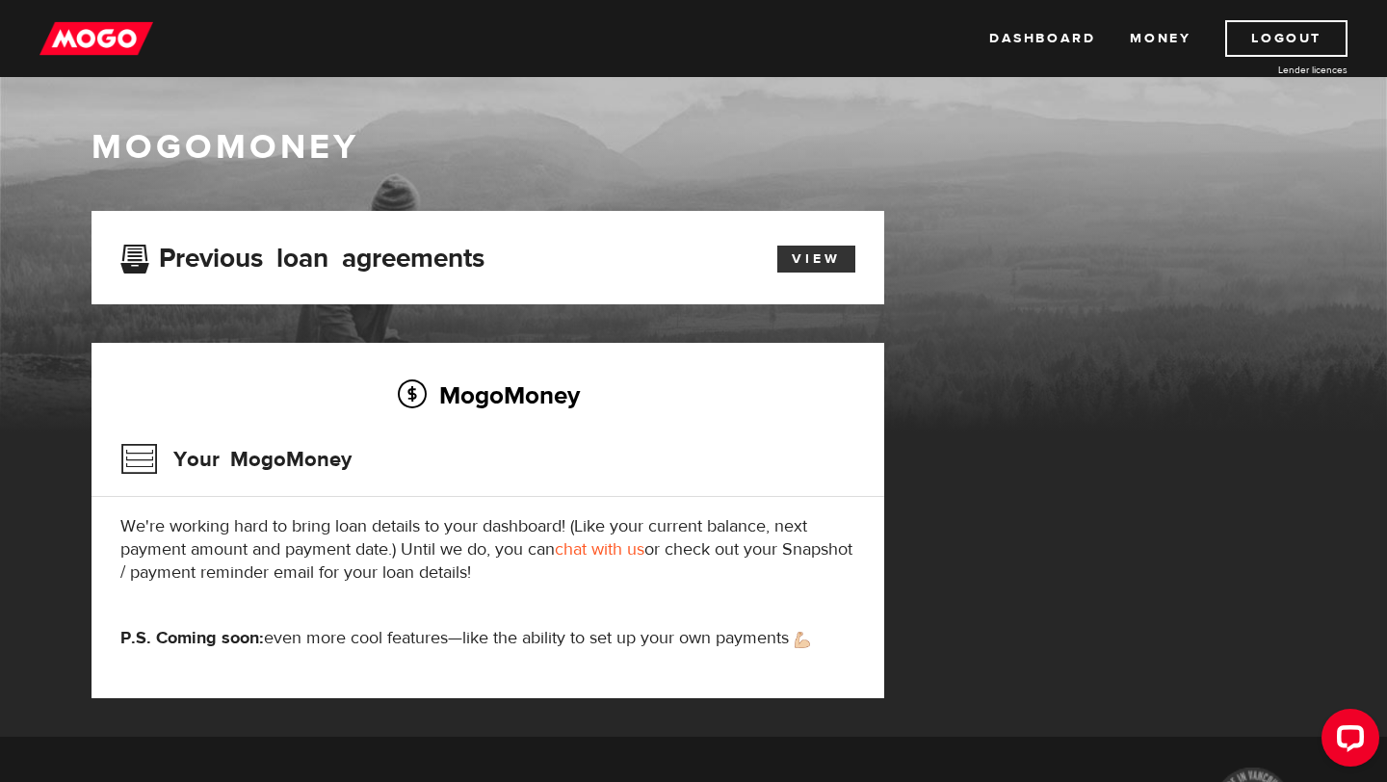
click at [816, 261] on link "View" at bounding box center [816, 259] width 78 height 27
drag, startPoint x: 1346, startPoint y: 739, endPoint x: 2653, endPoint y: 1439, distance: 1483.2
click at [1346, 739] on icon "Open LiveChat chat widget" at bounding box center [1351, 737] width 18 height 13
click at [1001, 35] on link "Dashboard" at bounding box center [1042, 38] width 106 height 37
